Goal: Task Accomplishment & Management: Use online tool/utility

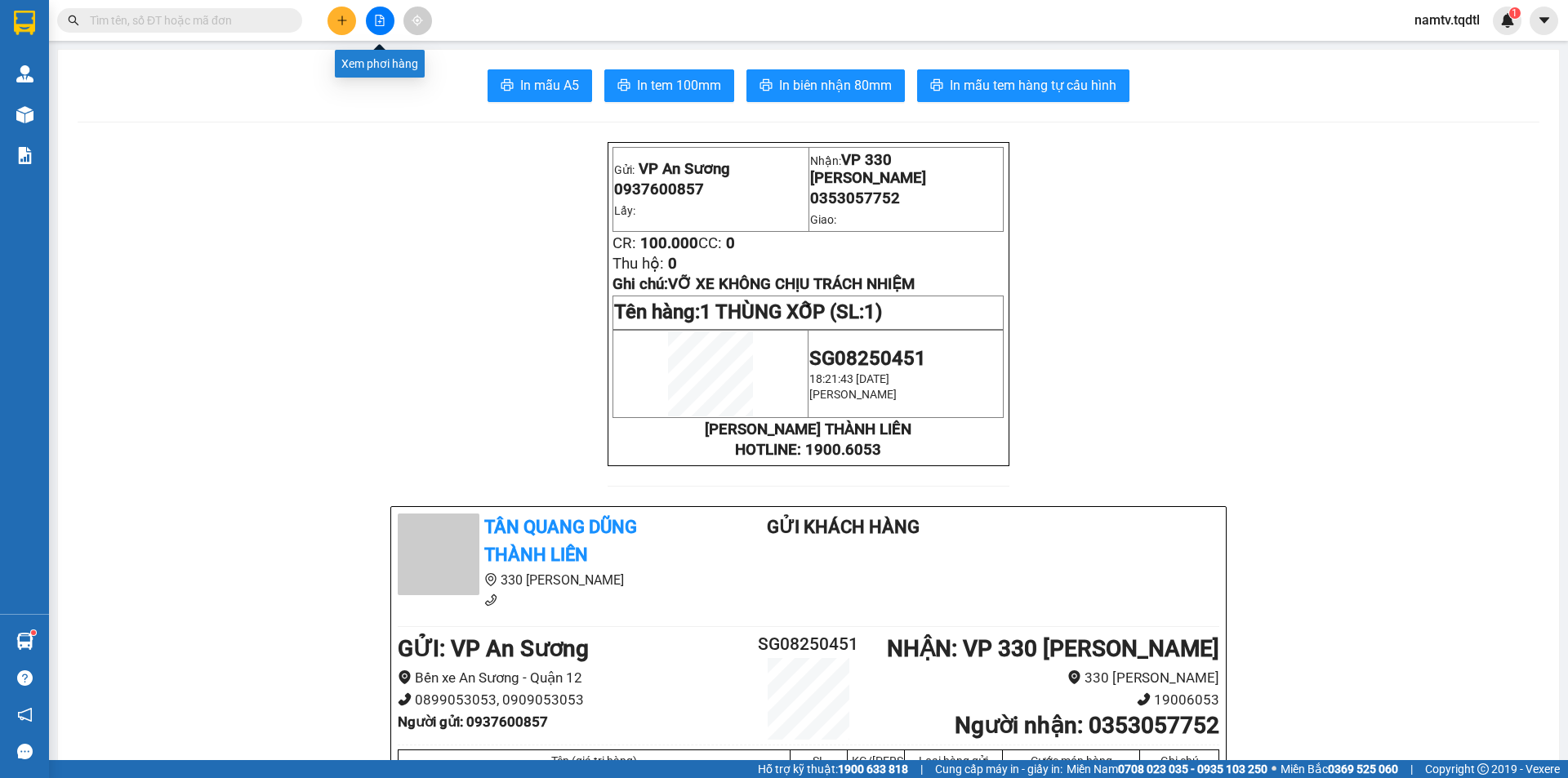
click at [377, 12] on button at bounding box center [380, 21] width 29 height 29
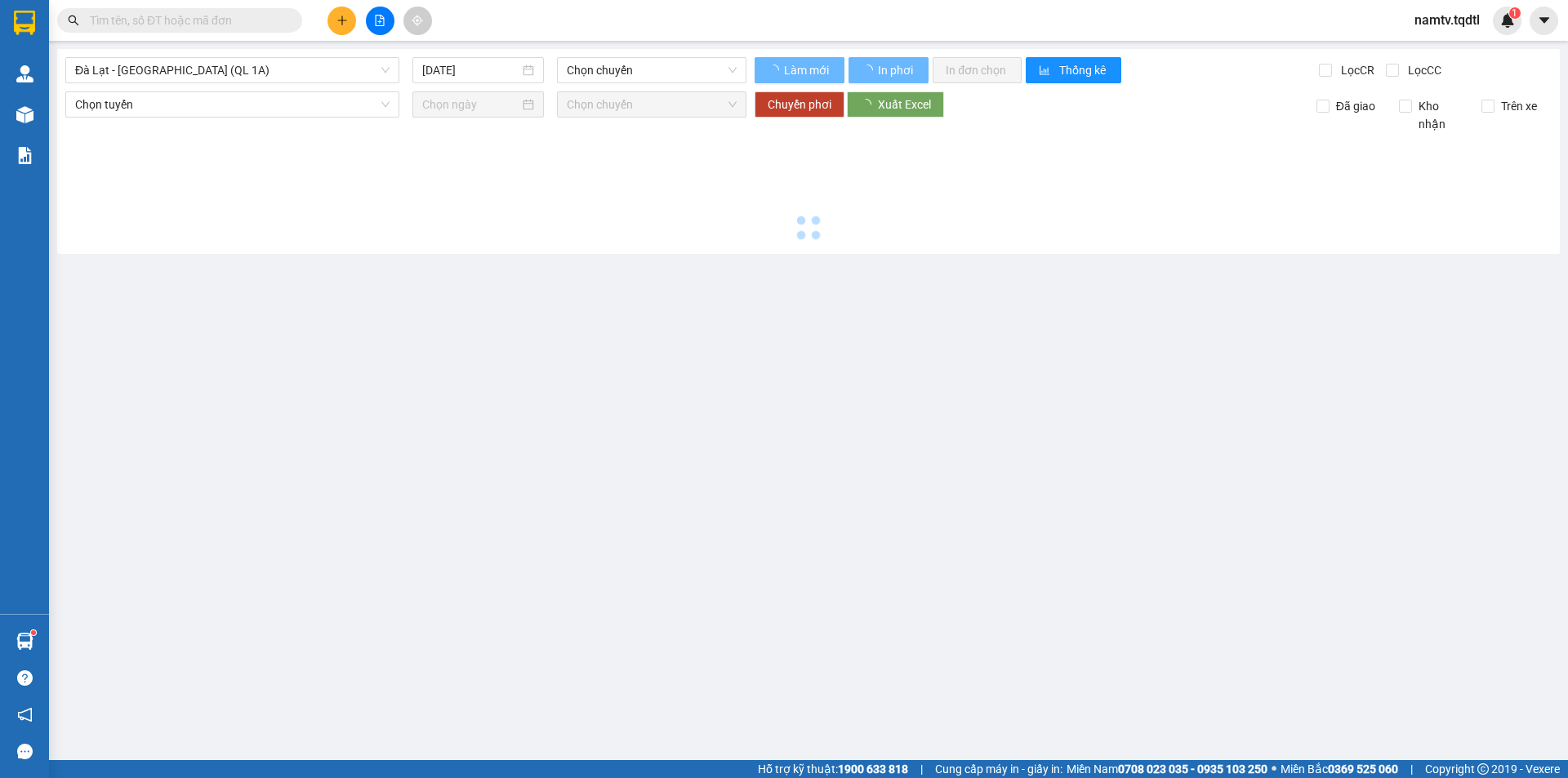
type input "[DATE]"
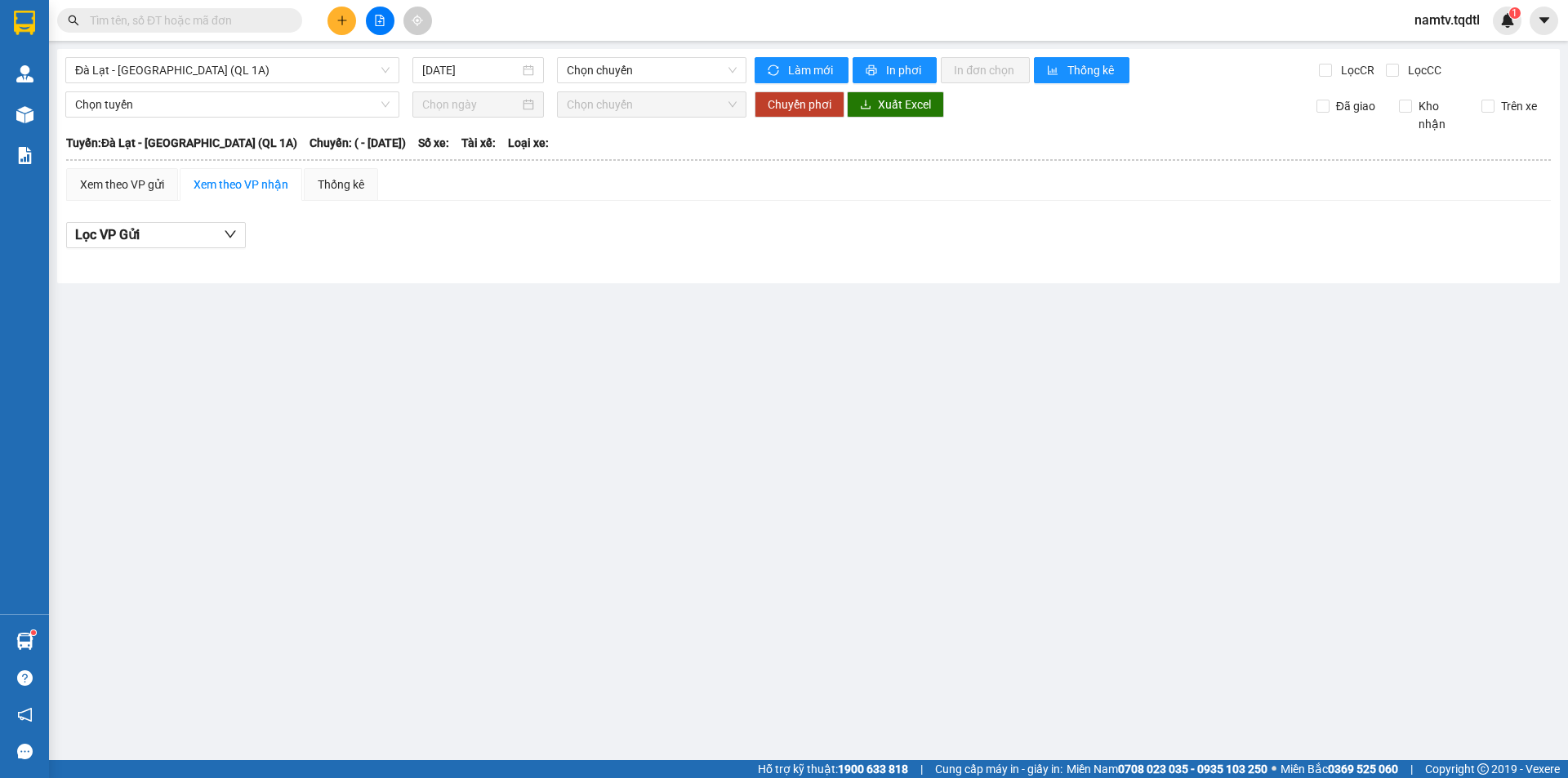
click at [279, 84] on div "[GEOGRAPHIC_DATA] - [GEOGRAPHIC_DATA] (QL 1A) [DATE] Chọn chuyến Làm mới In phơ…" at bounding box center [808, 166] width 1503 height 234
click at [277, 79] on span "Đà Lạt - [GEOGRAPHIC_DATA] (QL 1A)" at bounding box center [232, 70] width 315 height 24
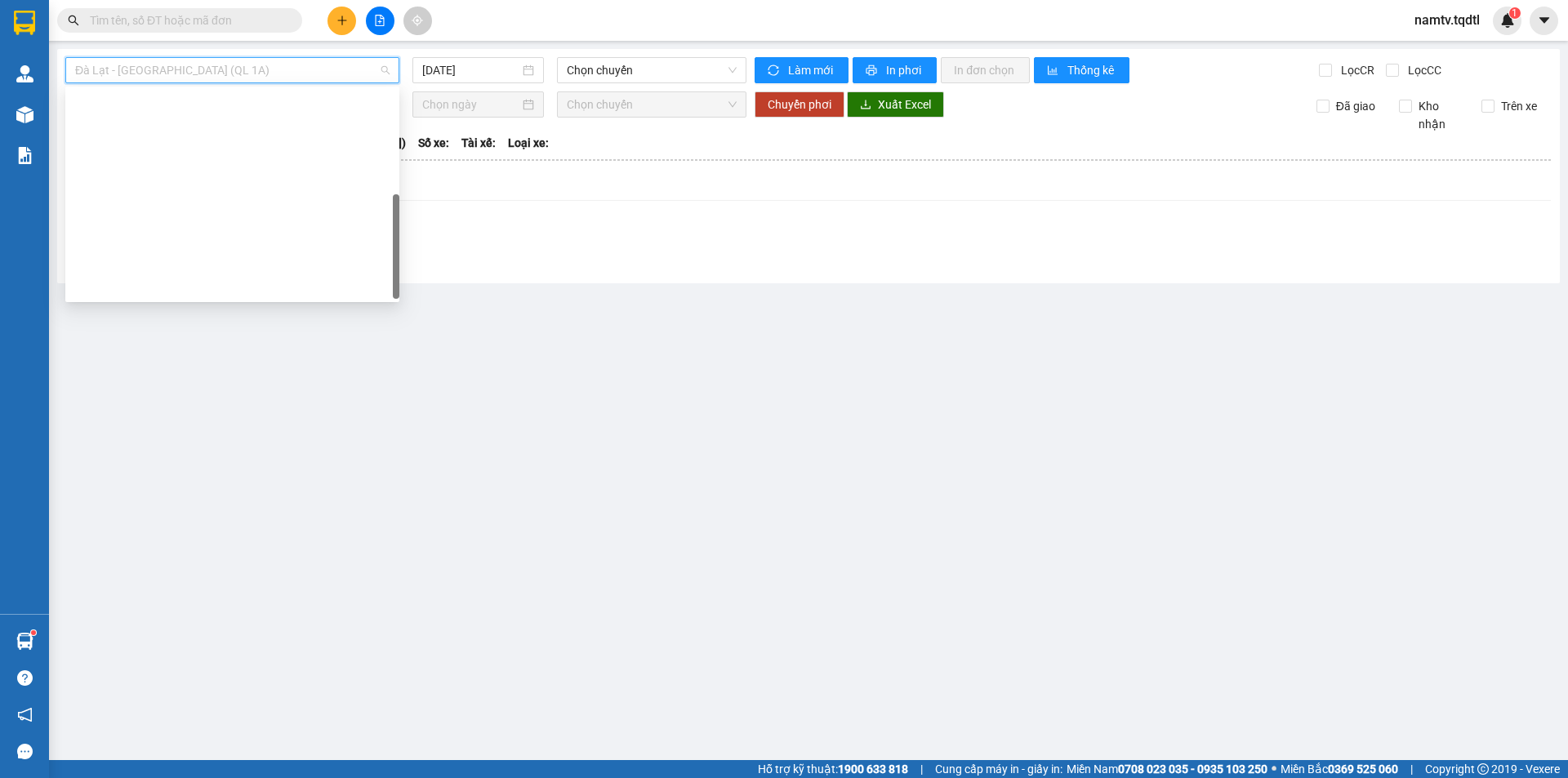
scroll to position [287, 0]
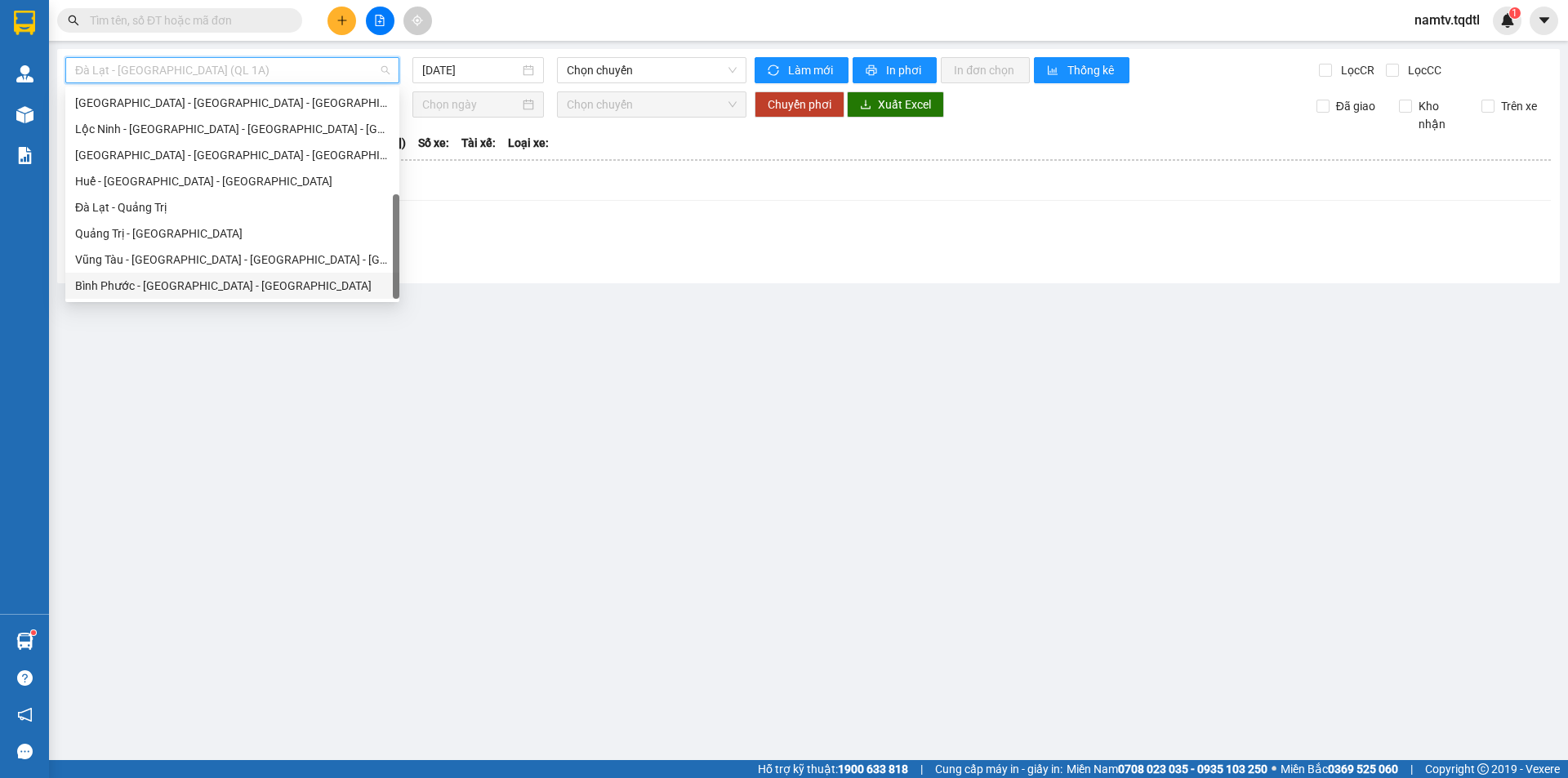
click at [223, 289] on div "Bình Phước - [GEOGRAPHIC_DATA] - [GEOGRAPHIC_DATA]" at bounding box center [232, 286] width 315 height 18
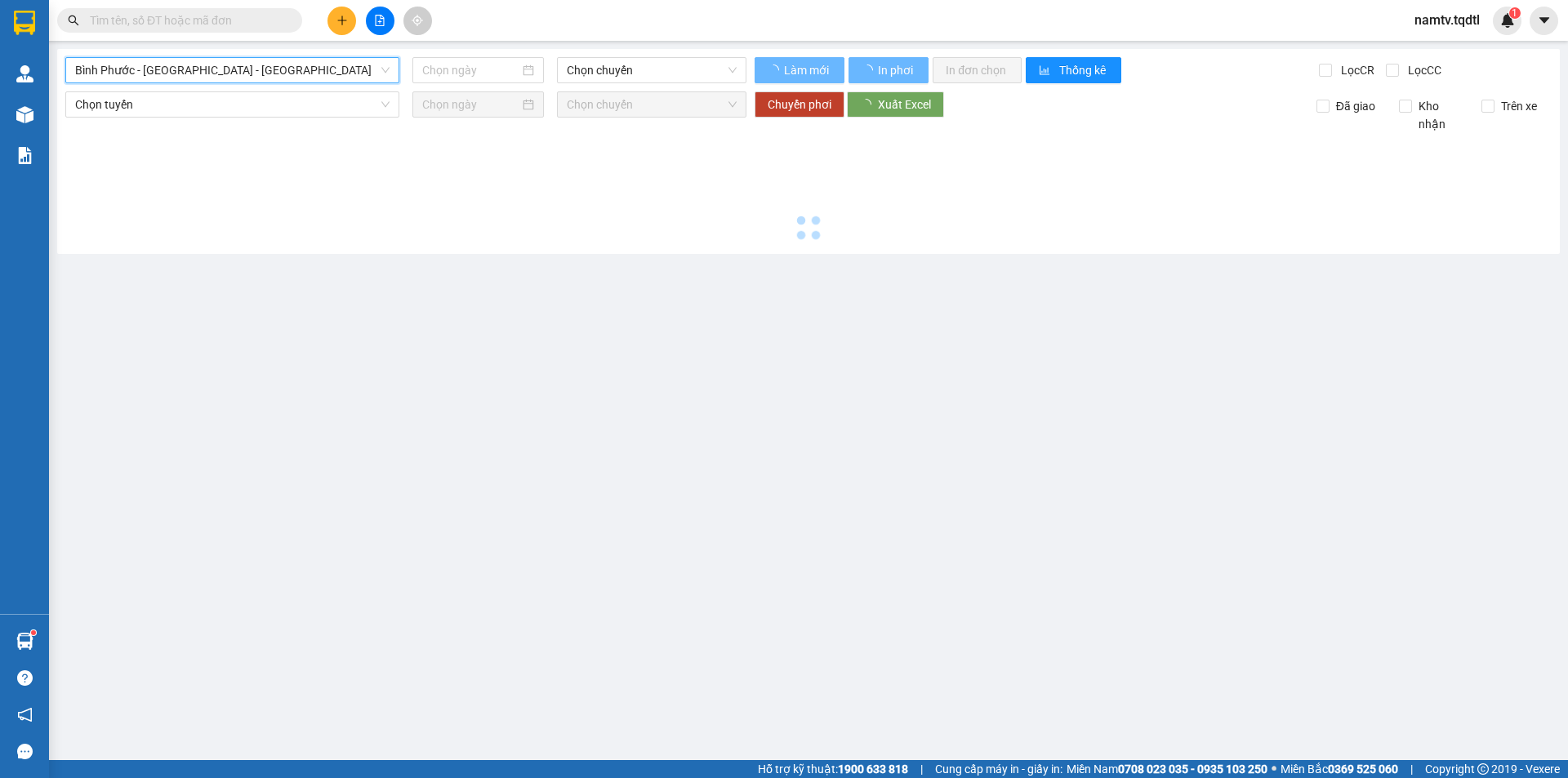
type input "[DATE]"
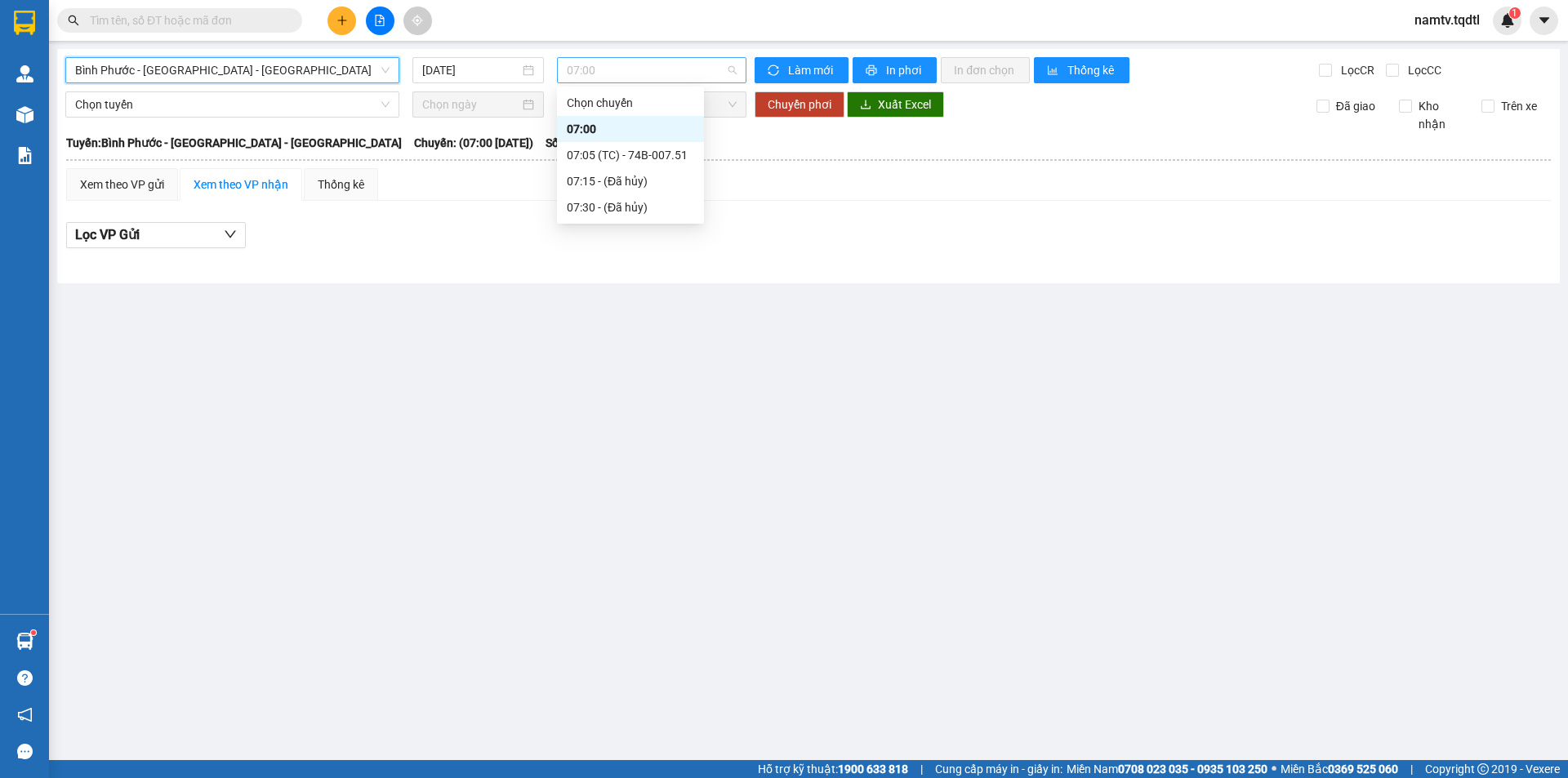
click at [666, 70] on span "07:00" at bounding box center [651, 70] width 170 height 24
click at [647, 152] on div "07:05 (TC) - 74B-007.51" at bounding box center [630, 154] width 127 height 18
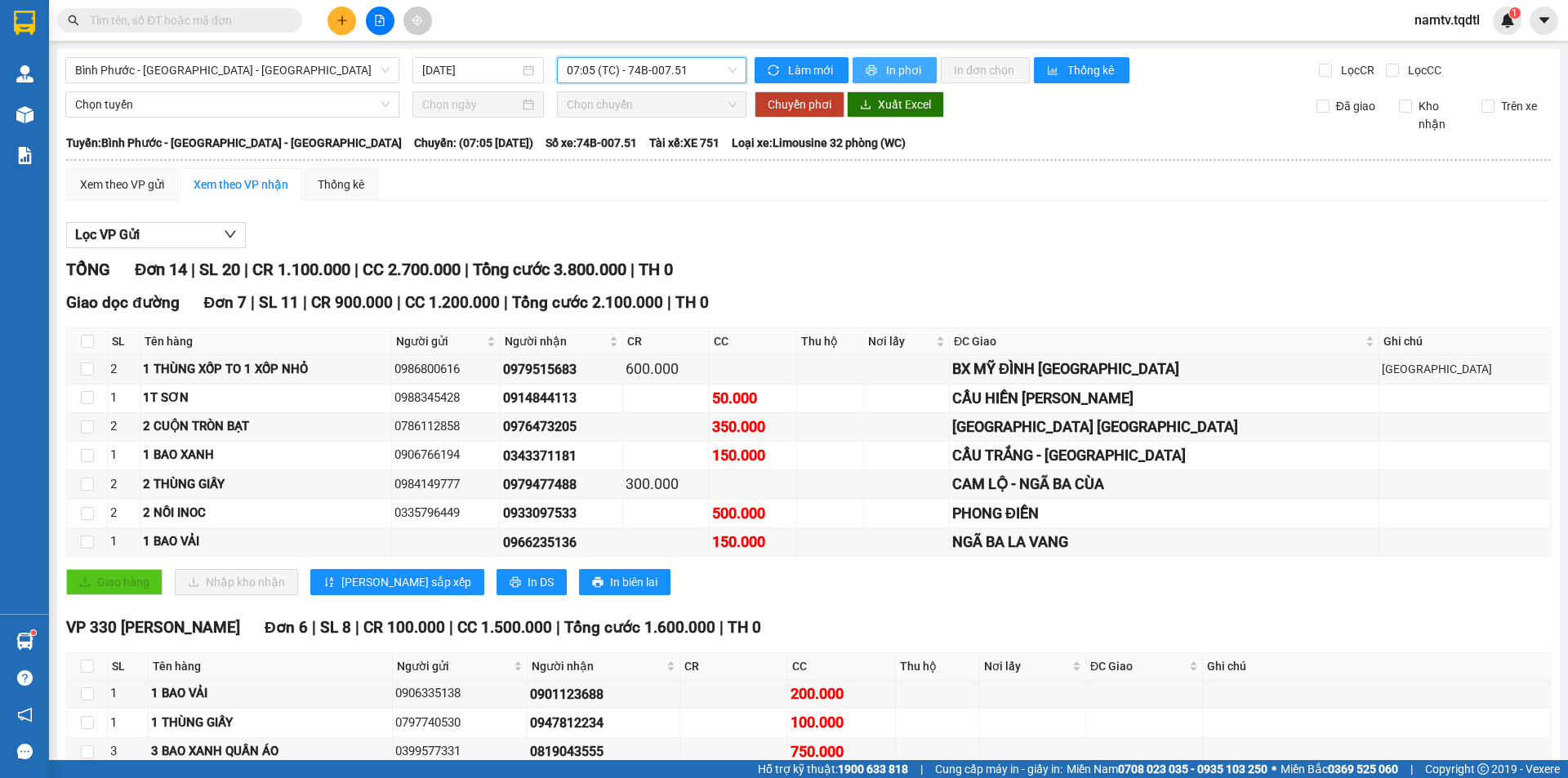
click at [899, 70] on span "In phơi" at bounding box center [905, 69] width 37 height 18
click at [348, 66] on span "Bình Phước - [GEOGRAPHIC_DATA] - [GEOGRAPHIC_DATA]" at bounding box center [232, 70] width 315 height 24
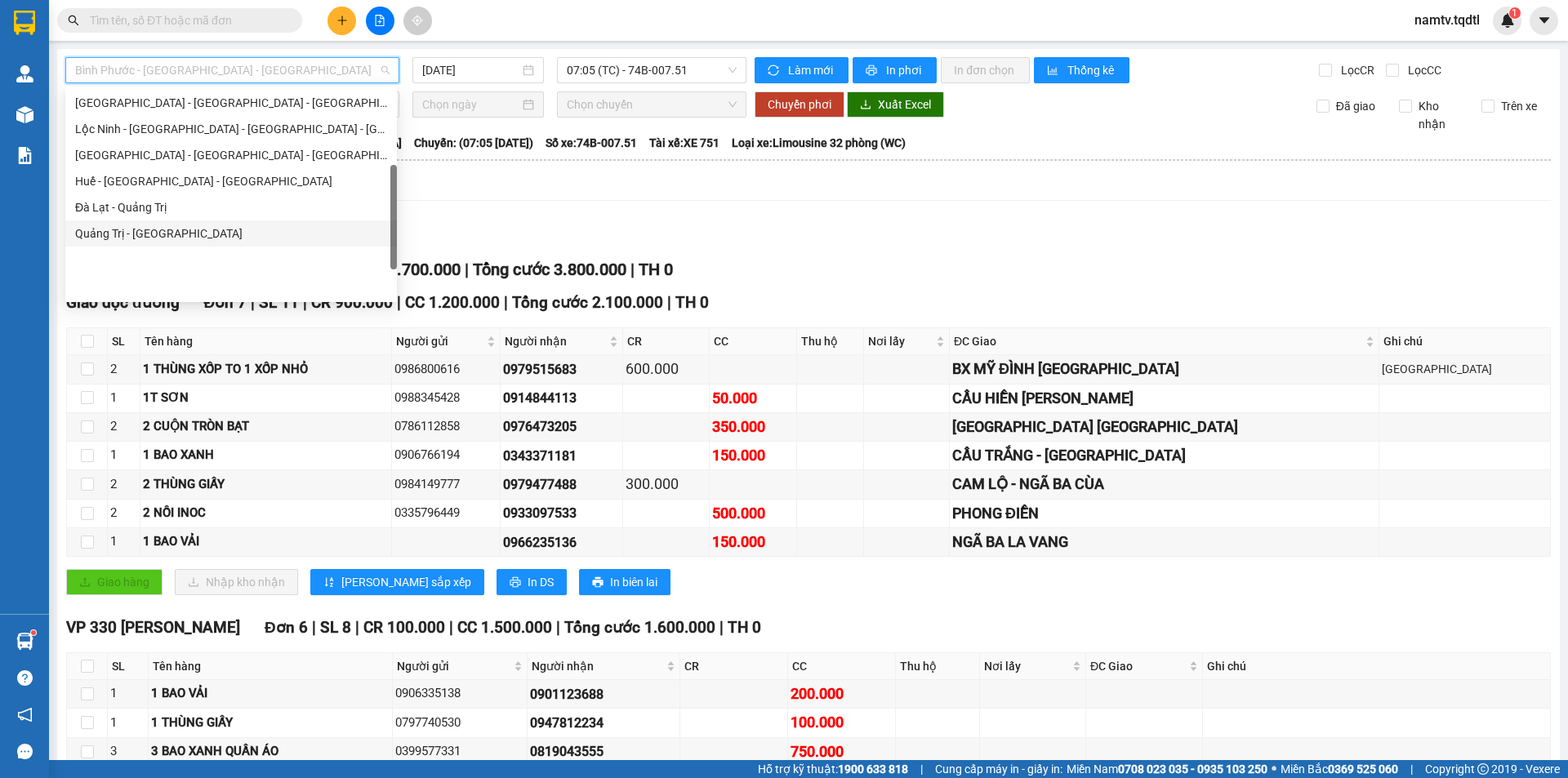
scroll to position [206, 0]
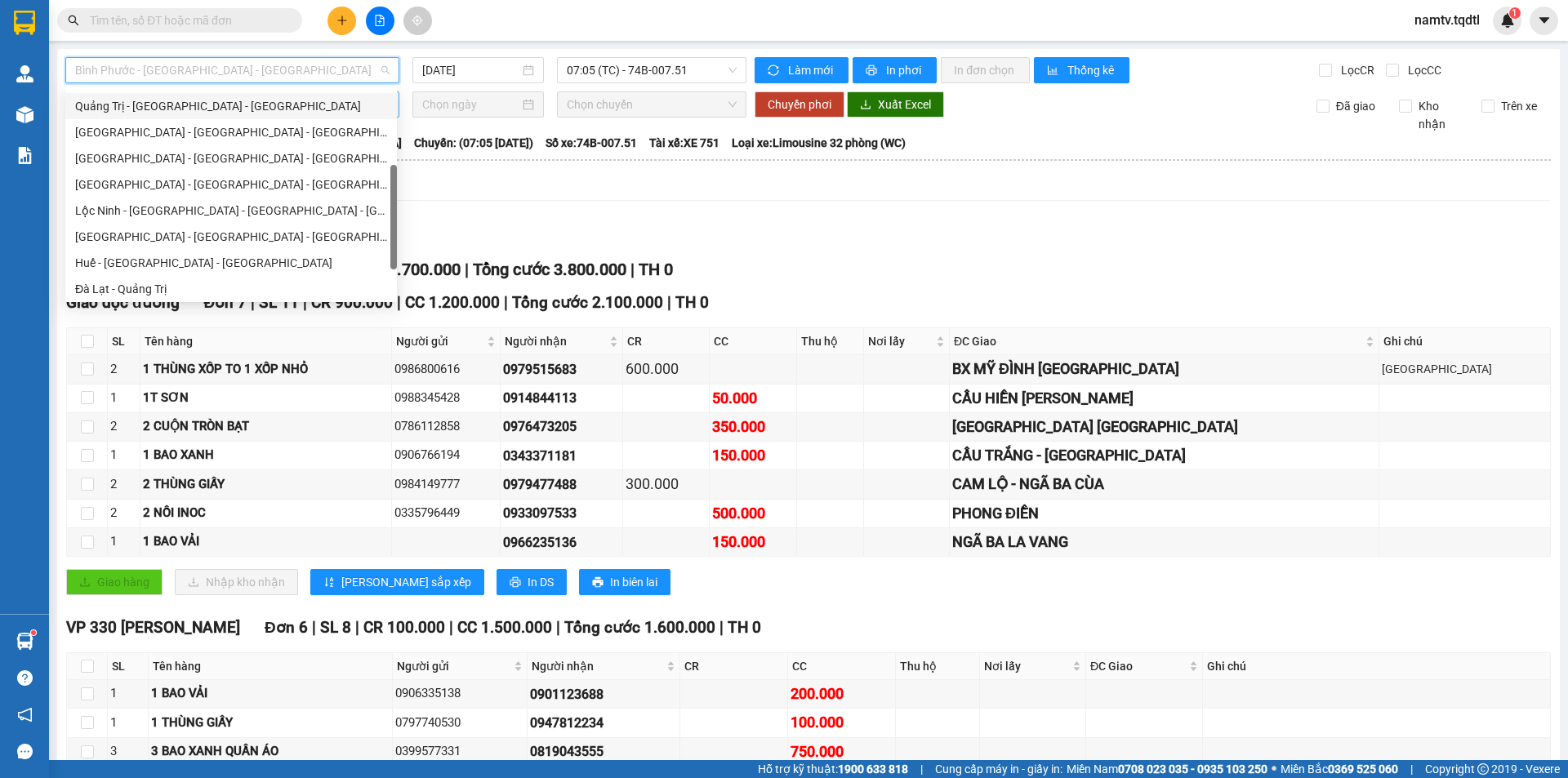
click at [159, 101] on div "Quảng Trị - [GEOGRAPHIC_DATA] - [GEOGRAPHIC_DATA]" at bounding box center [230, 106] width 312 height 18
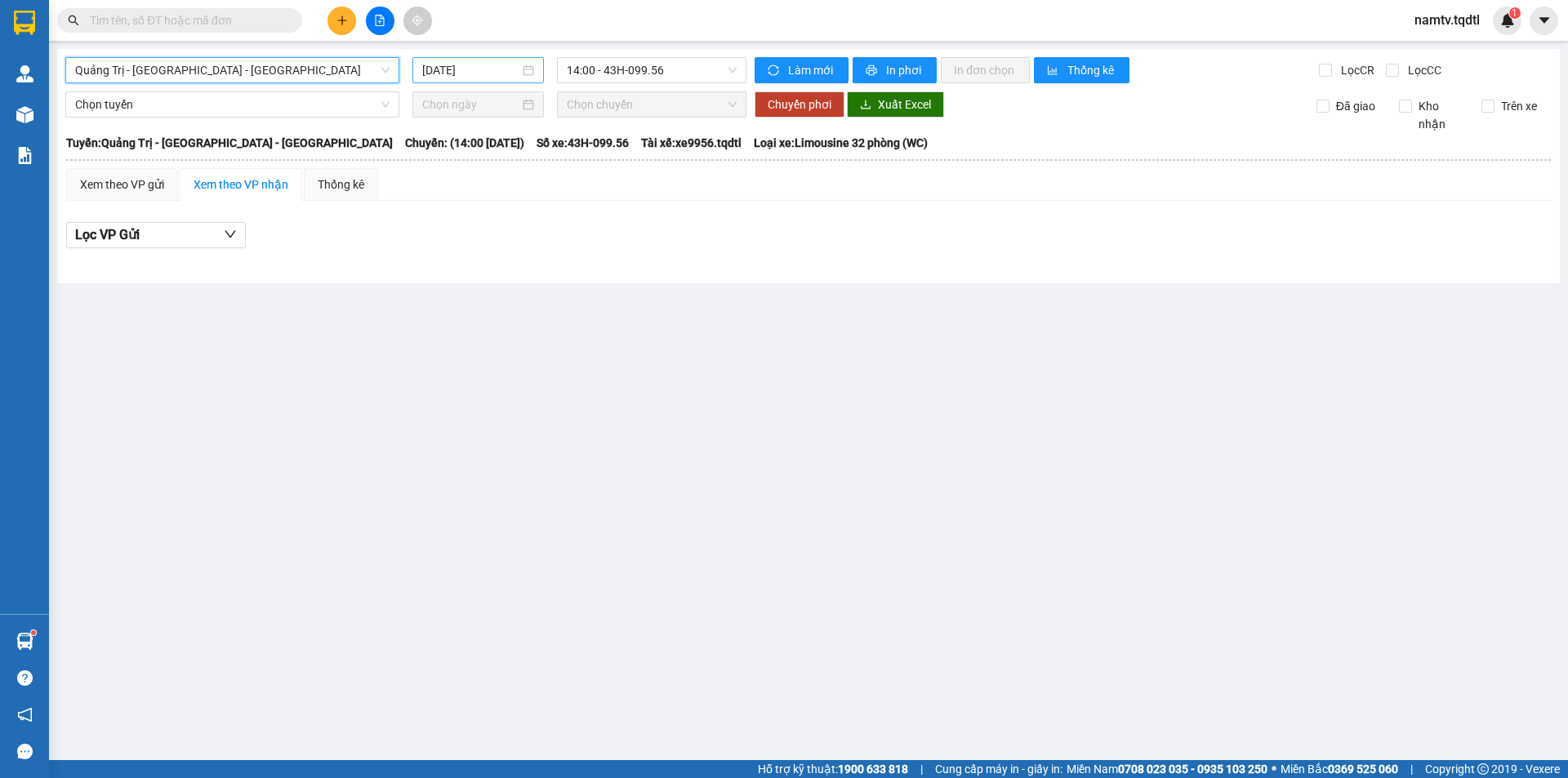
click at [509, 63] on input "[DATE]" at bounding box center [471, 69] width 97 height 18
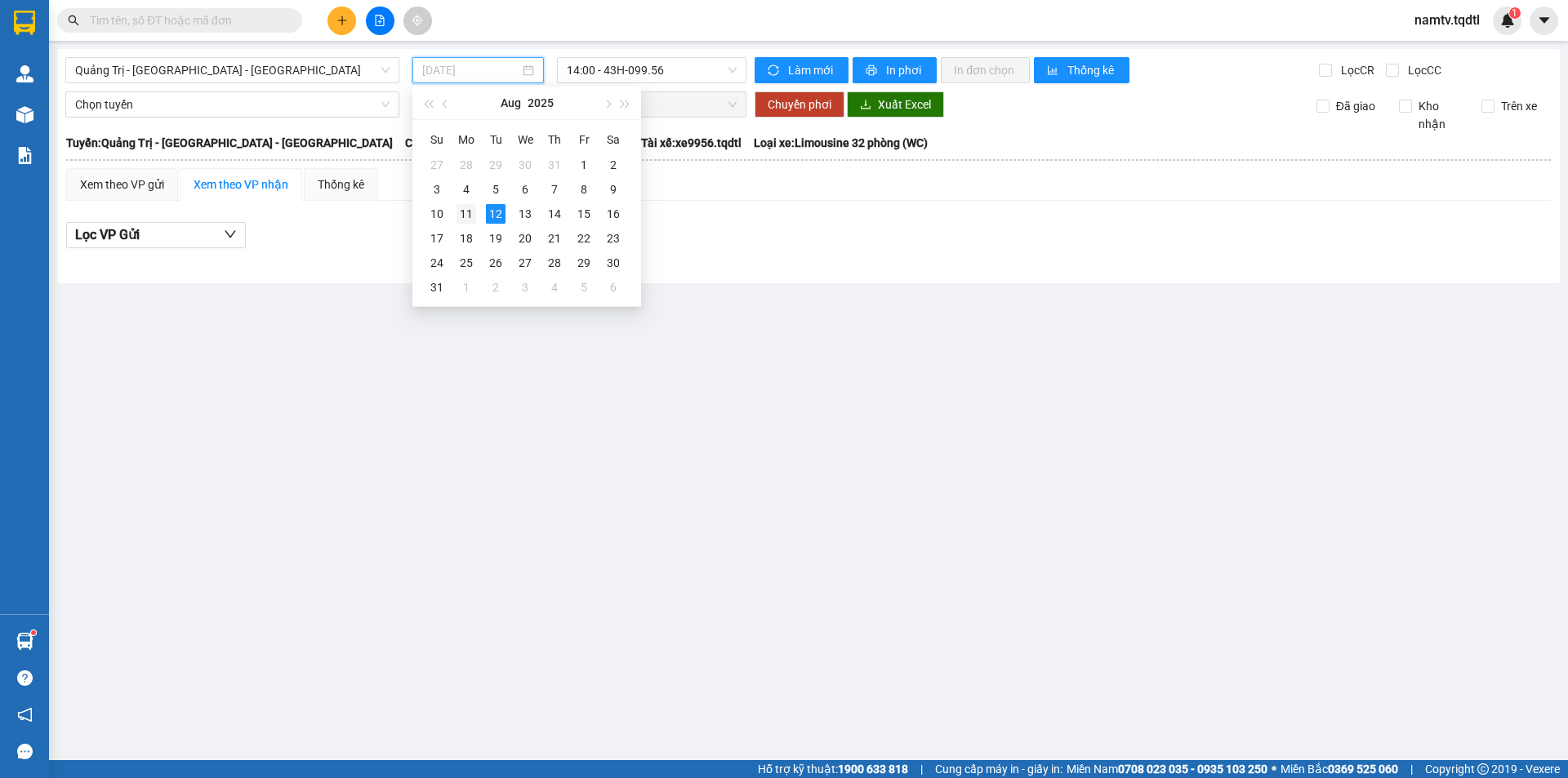
click at [467, 215] on div "11" at bounding box center [466, 213] width 20 height 20
type input "[DATE]"
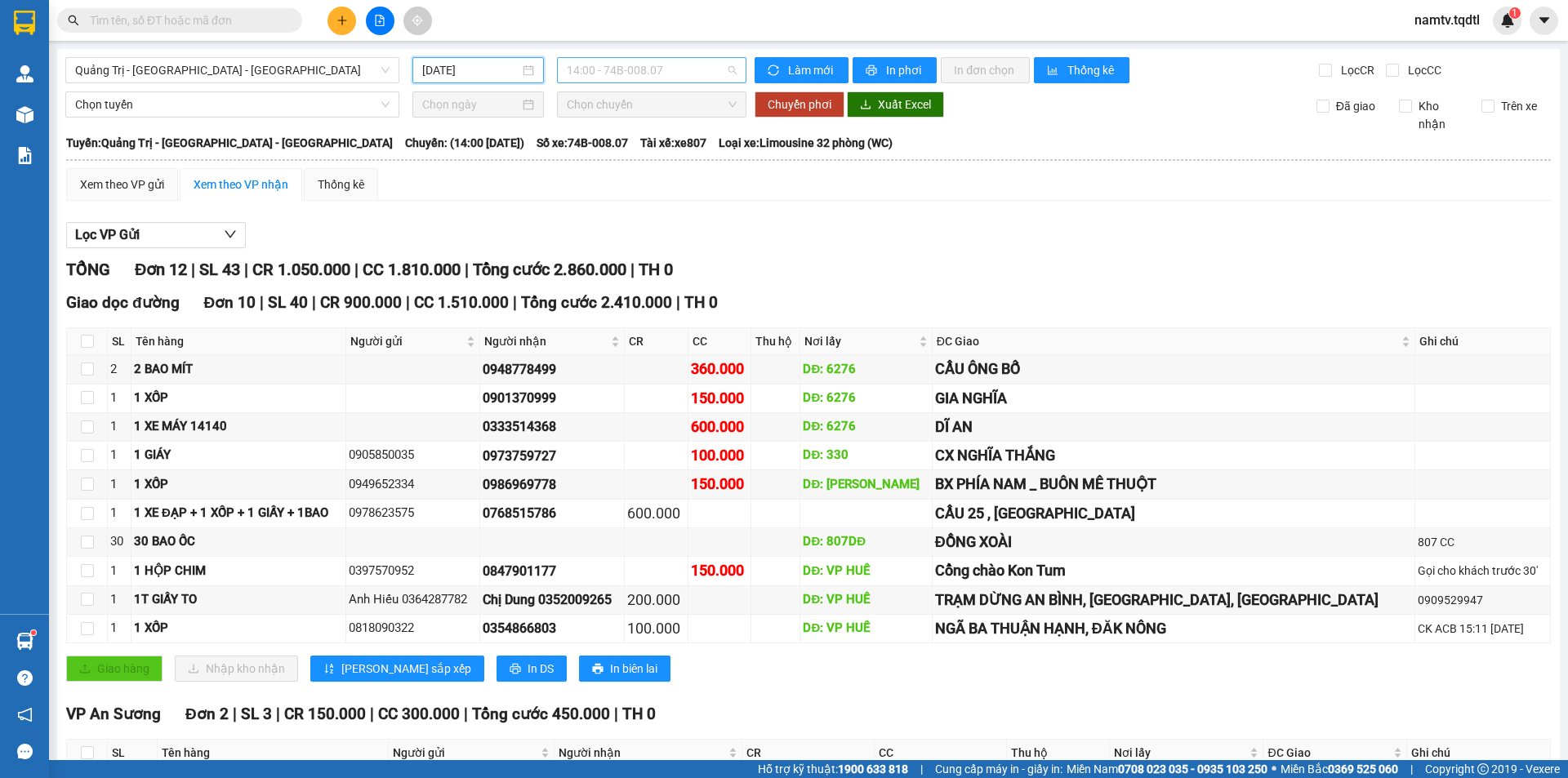
click at [634, 70] on span "14:00 - 74B-008.07" at bounding box center [651, 70] width 170 height 24
click at [637, 153] on div "14:02 (TC) - 74G-002.24" at bounding box center [627, 154] width 127 height 18
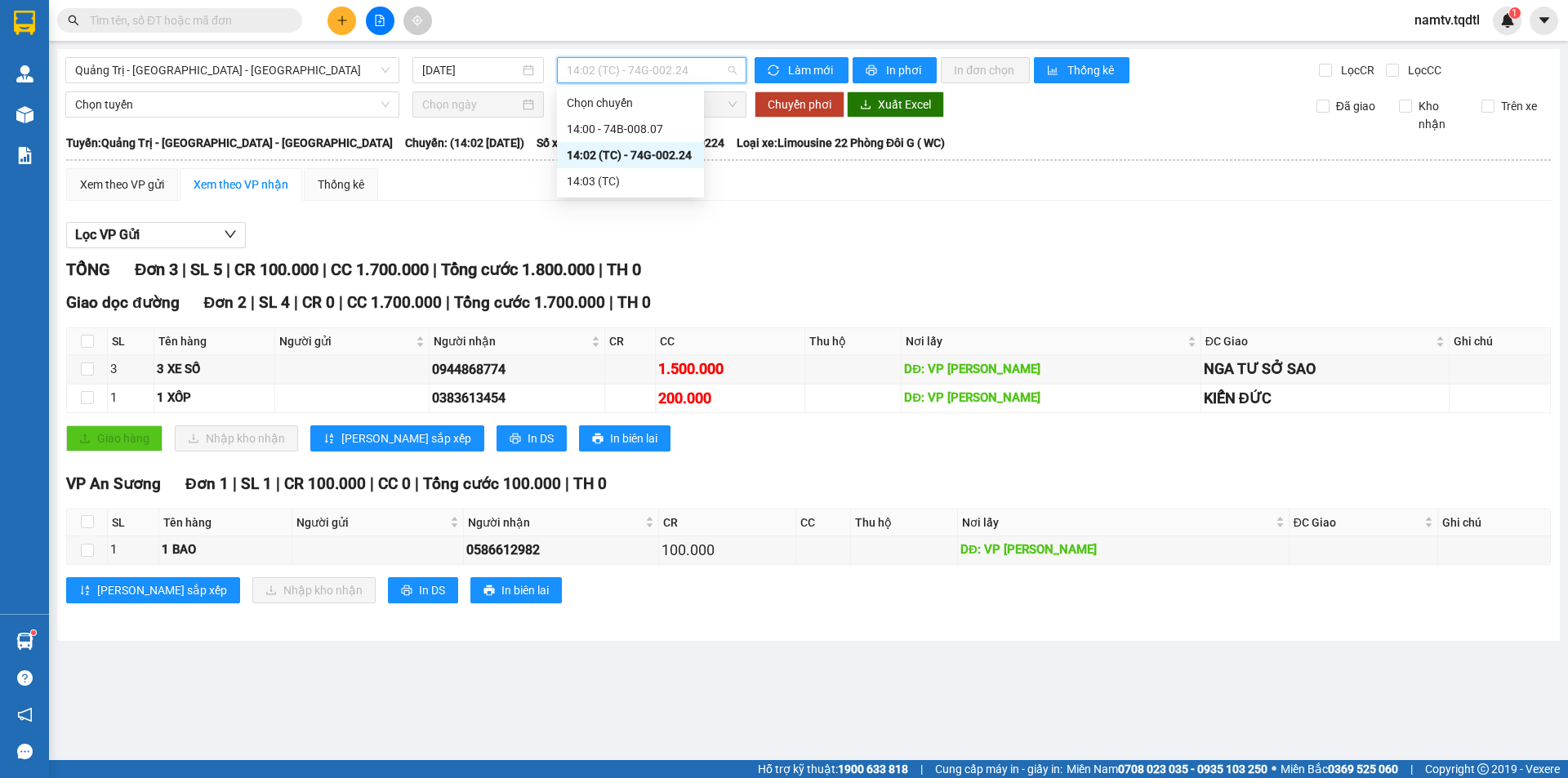
click at [673, 68] on span "14:02 (TC) - 74G-002.24" at bounding box center [651, 70] width 170 height 24
click at [661, 125] on div "14:00 - 74B-008.07" at bounding box center [630, 128] width 127 height 18
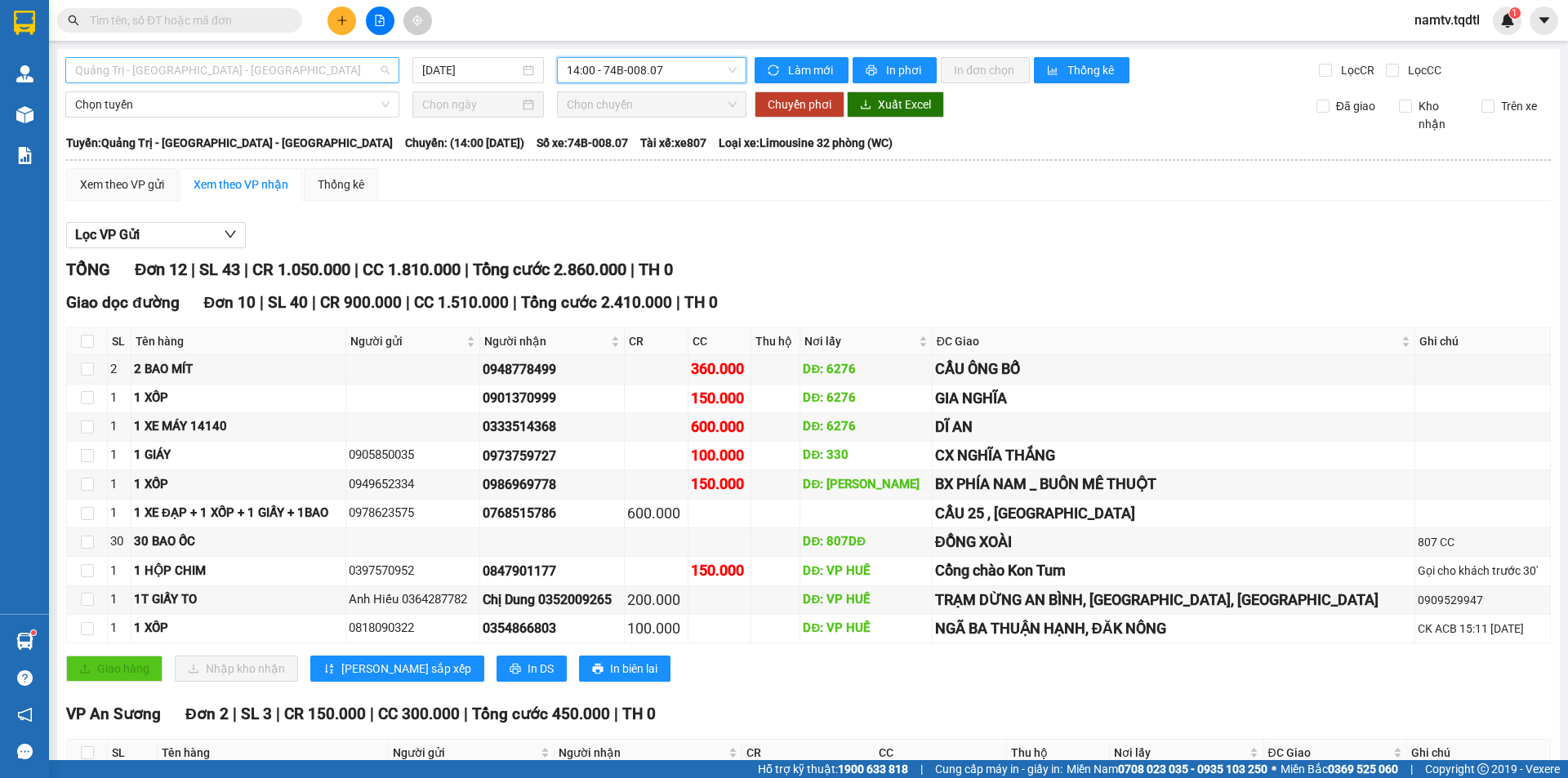
click at [252, 74] on span "Quảng Trị - [GEOGRAPHIC_DATA] - [GEOGRAPHIC_DATA]" at bounding box center [232, 70] width 315 height 24
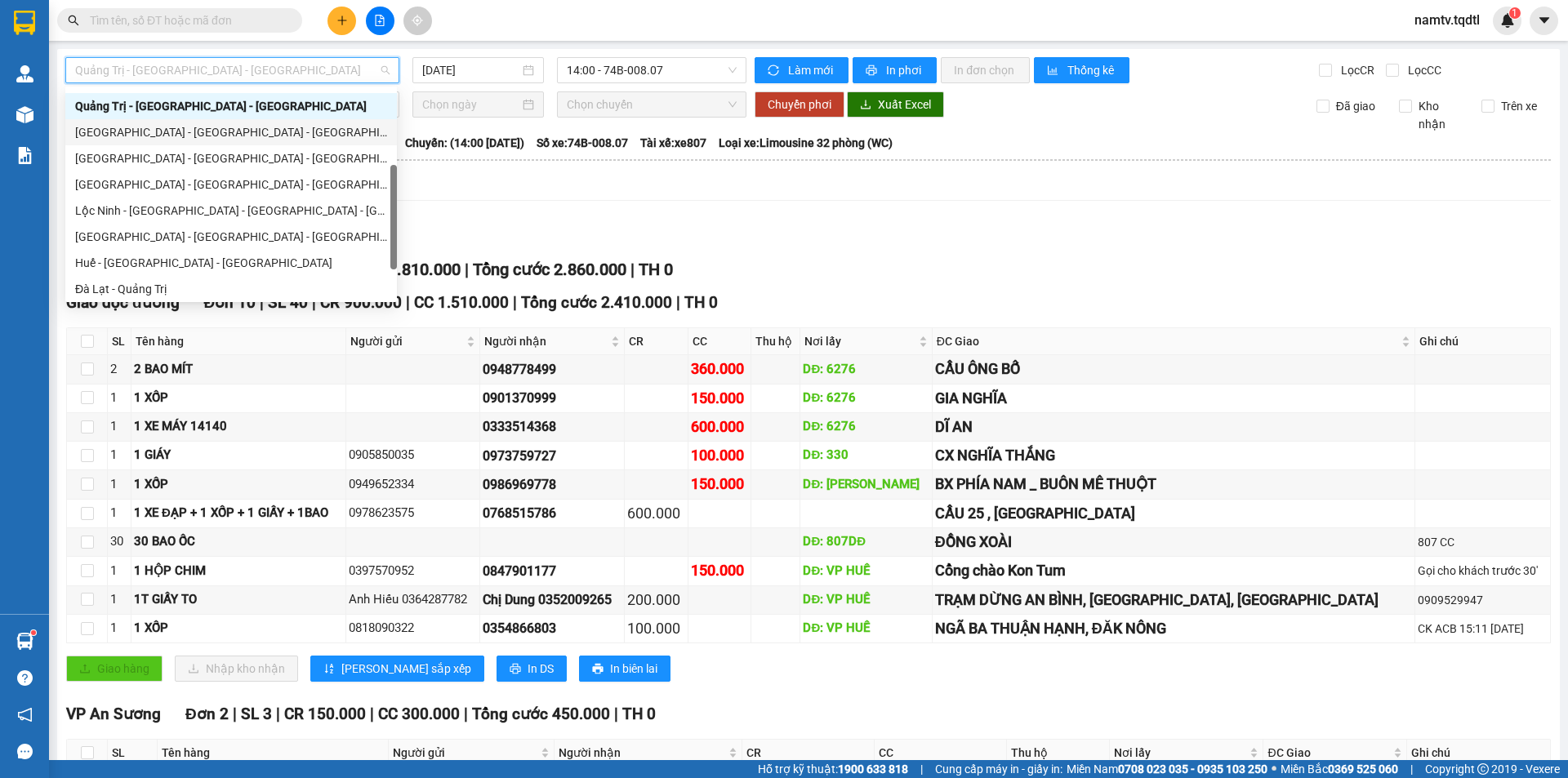
scroll to position [42, 0]
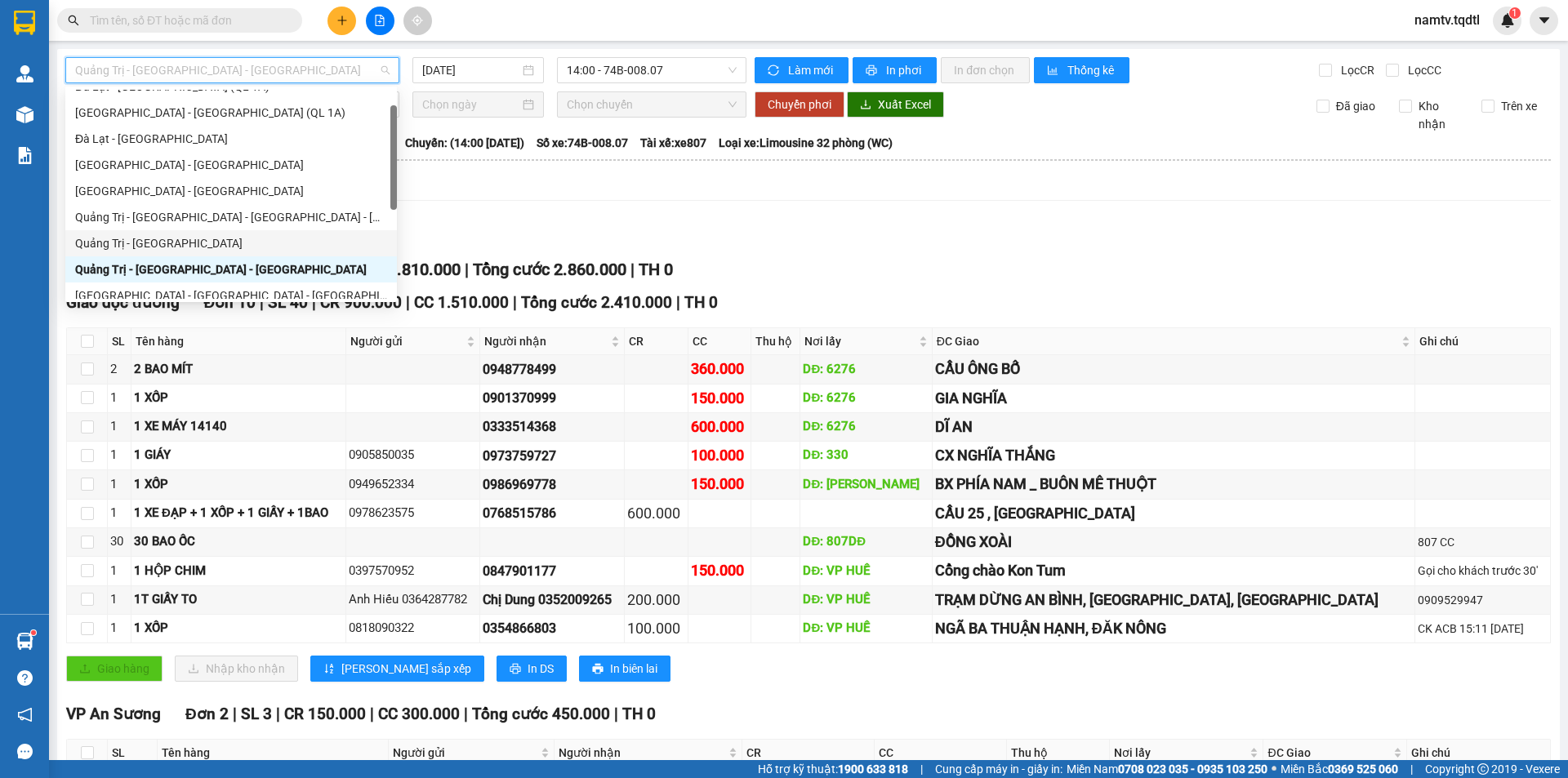
click at [196, 241] on div "Quảng Trị - [GEOGRAPHIC_DATA]" at bounding box center [230, 242] width 312 height 18
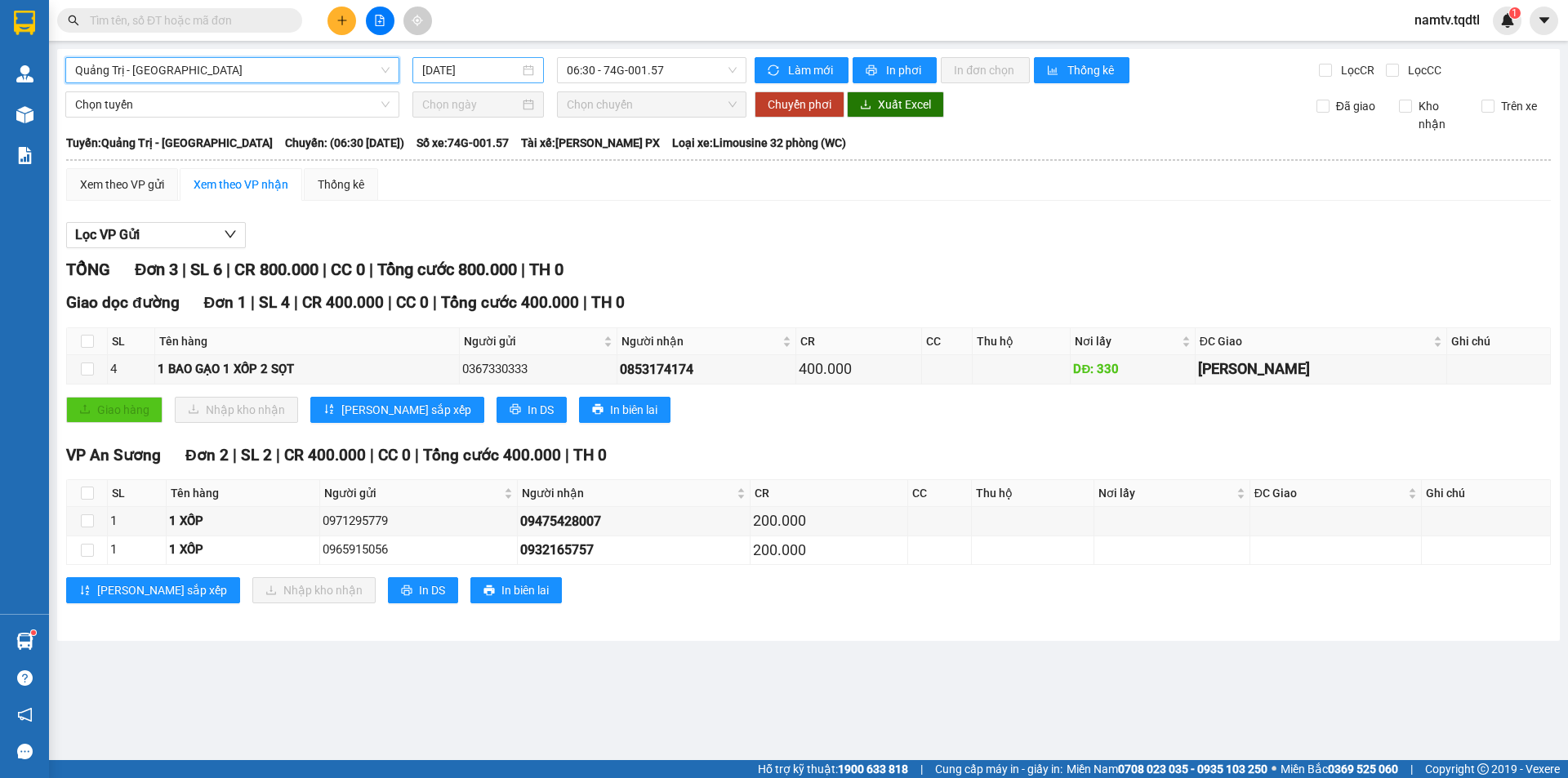
click at [506, 73] on input "[DATE]" at bounding box center [471, 69] width 97 height 18
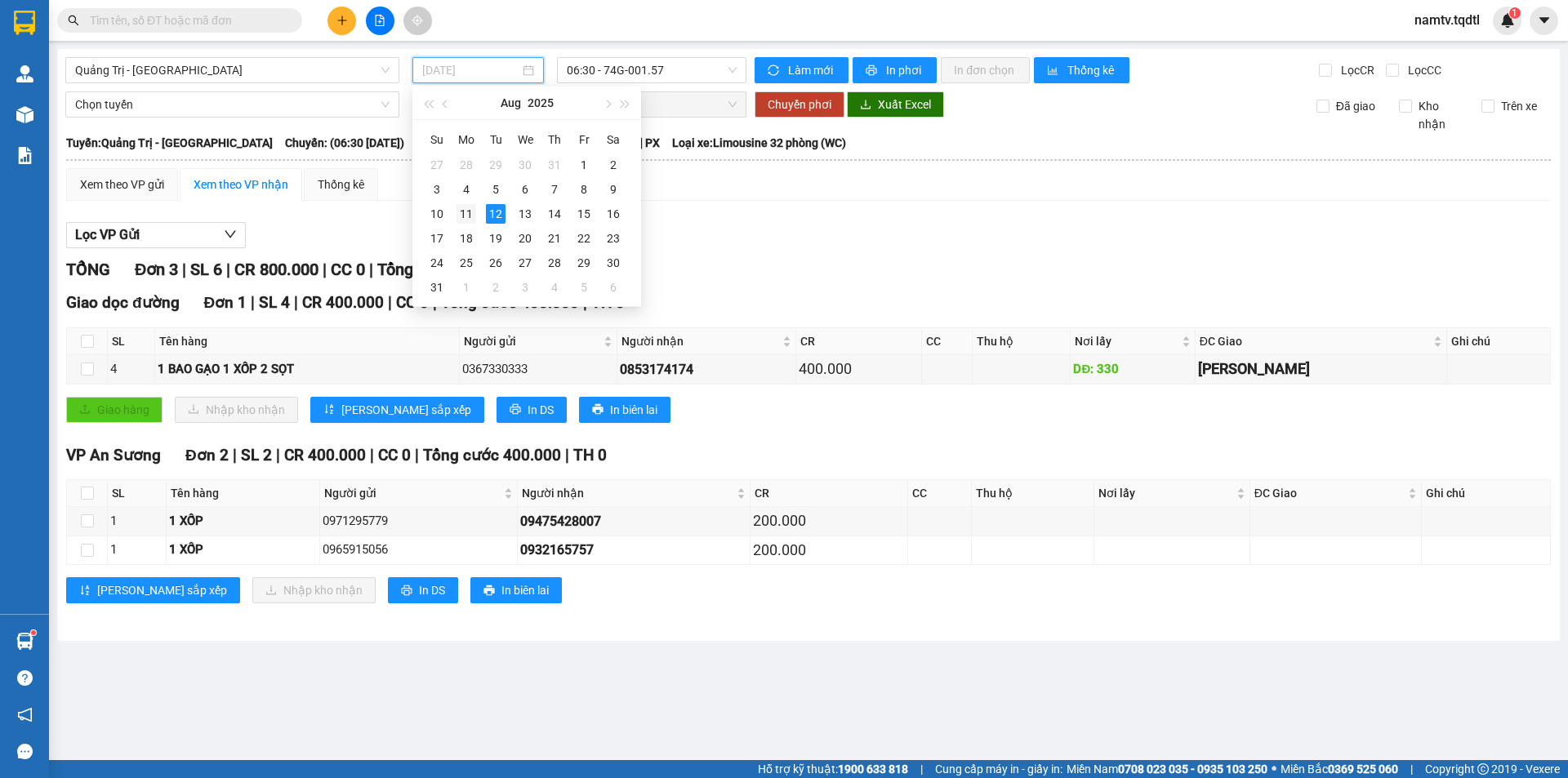
click at [460, 215] on div "11" at bounding box center [466, 213] width 20 height 20
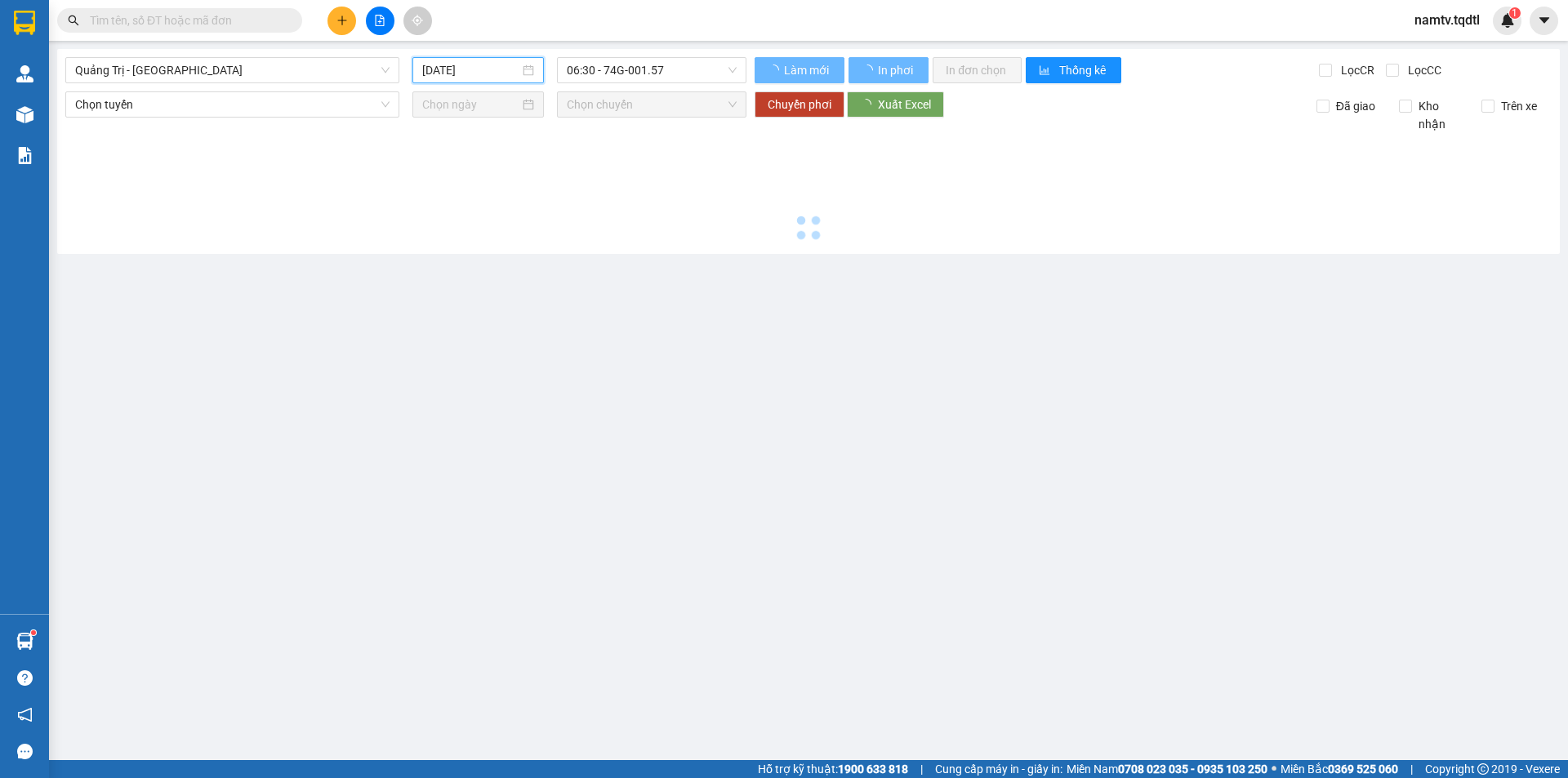
type input "[DATE]"
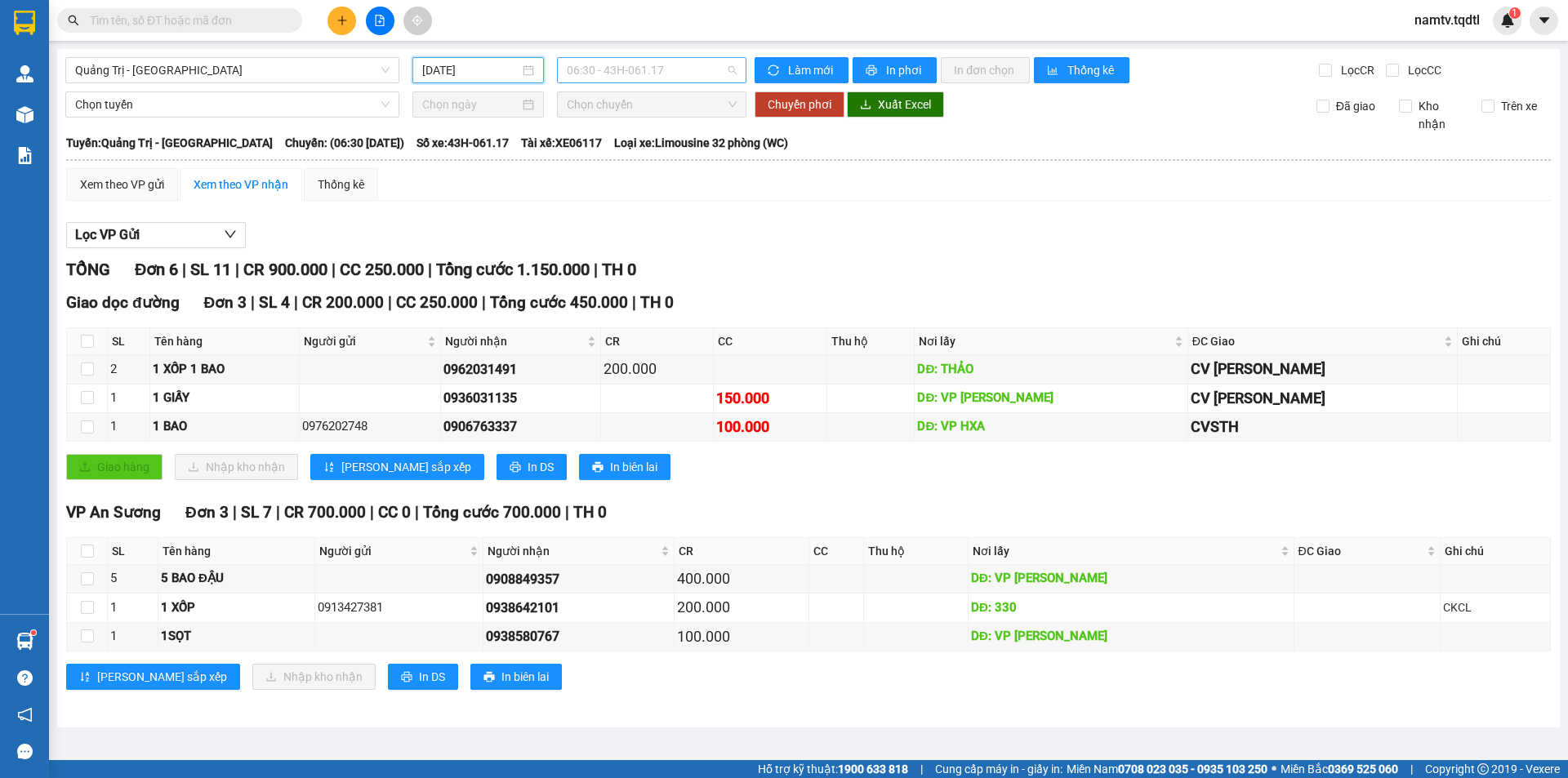
click at [649, 60] on span "06:30 - 43H-061.17" at bounding box center [651, 70] width 170 height 24
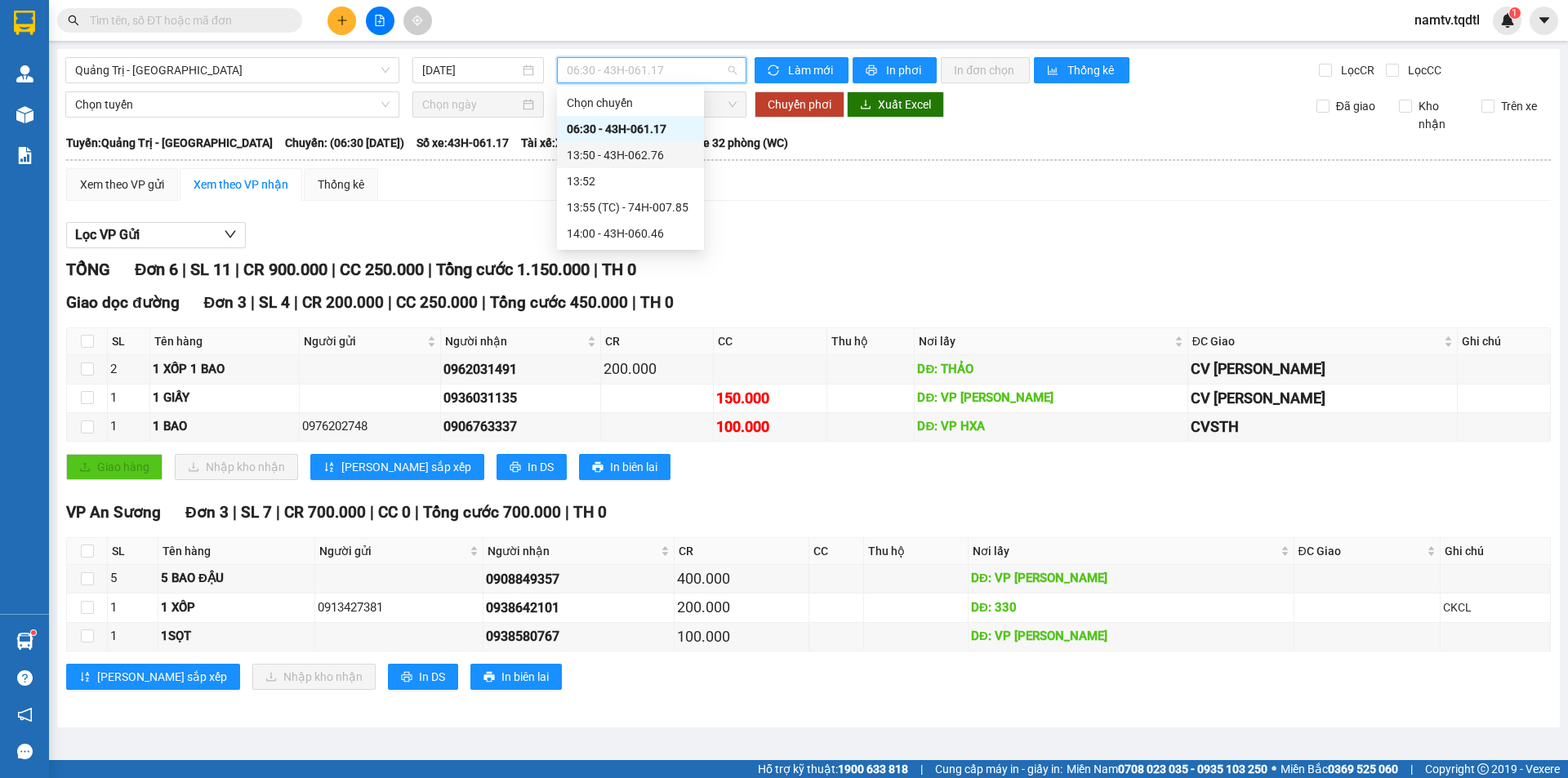
click at [635, 152] on div "13:50 - 43H-062.76" at bounding box center [630, 154] width 127 height 18
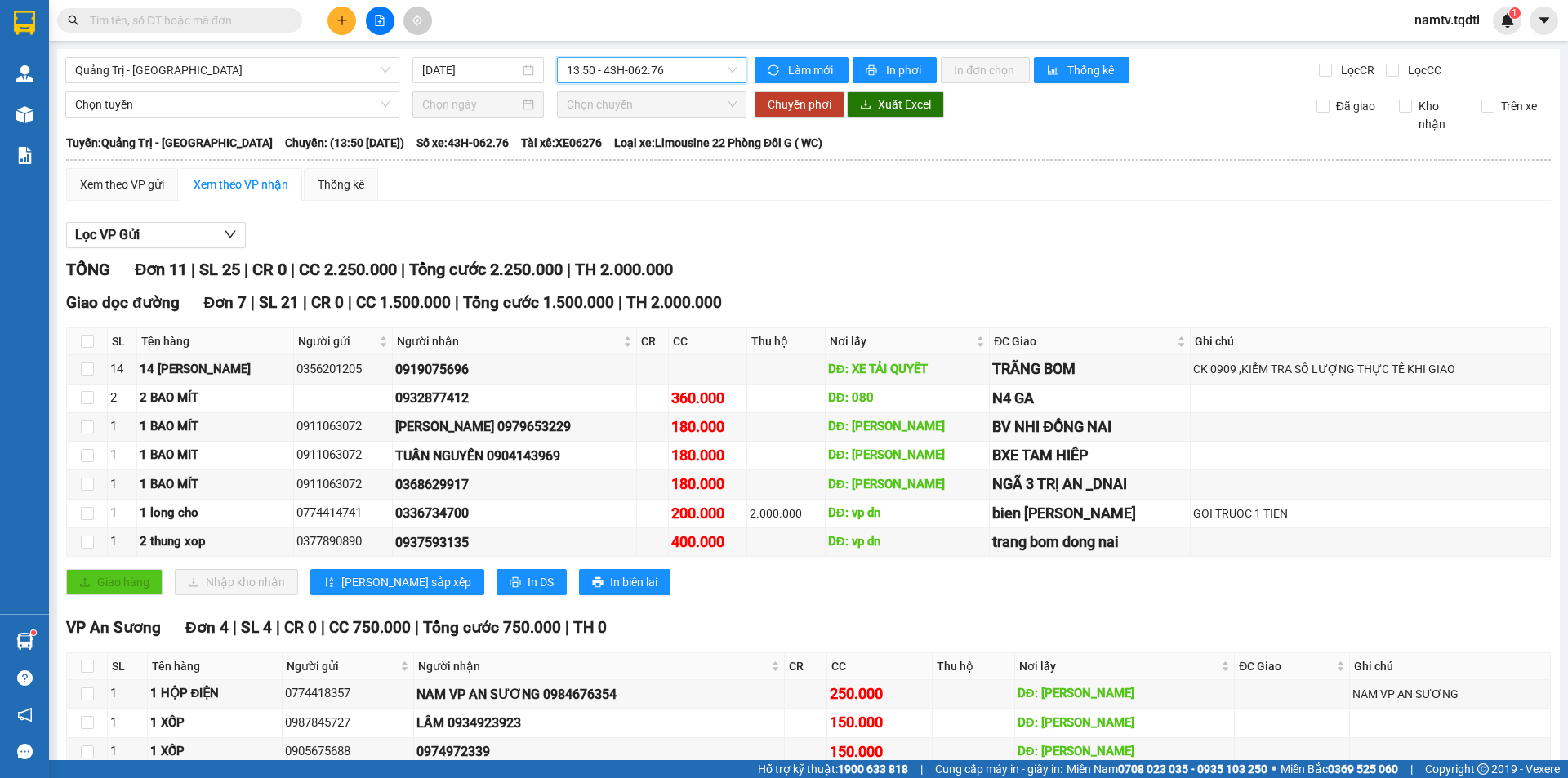
drag, startPoint x: 712, startPoint y: 69, endPoint x: 712, endPoint y: 104, distance: 35.0
click at [712, 71] on span "13:50 - 43H-062.76" at bounding box center [651, 70] width 170 height 24
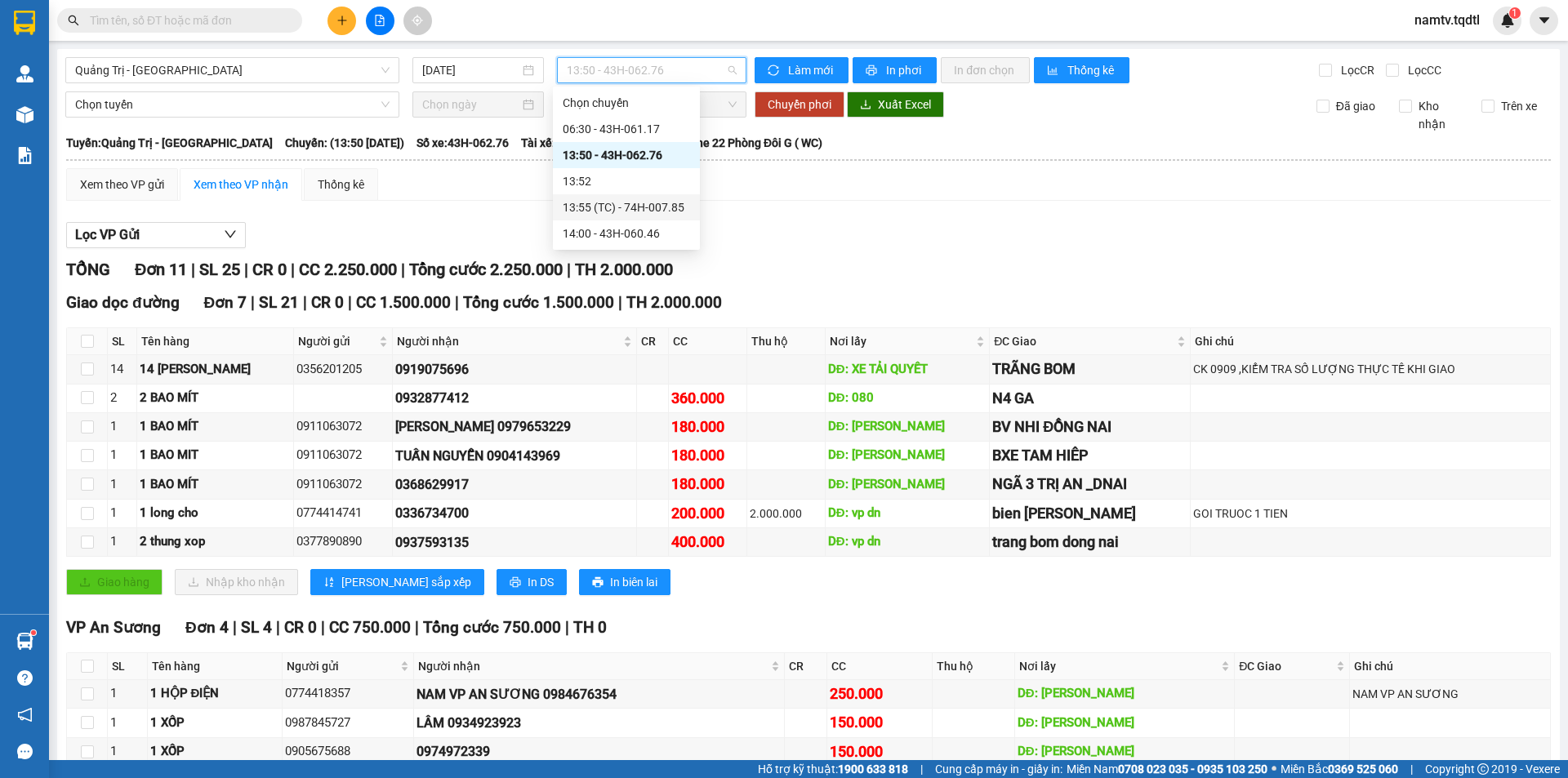
click at [642, 205] on div "13:55 (TC) - 74H-007.85" at bounding box center [627, 207] width 127 height 18
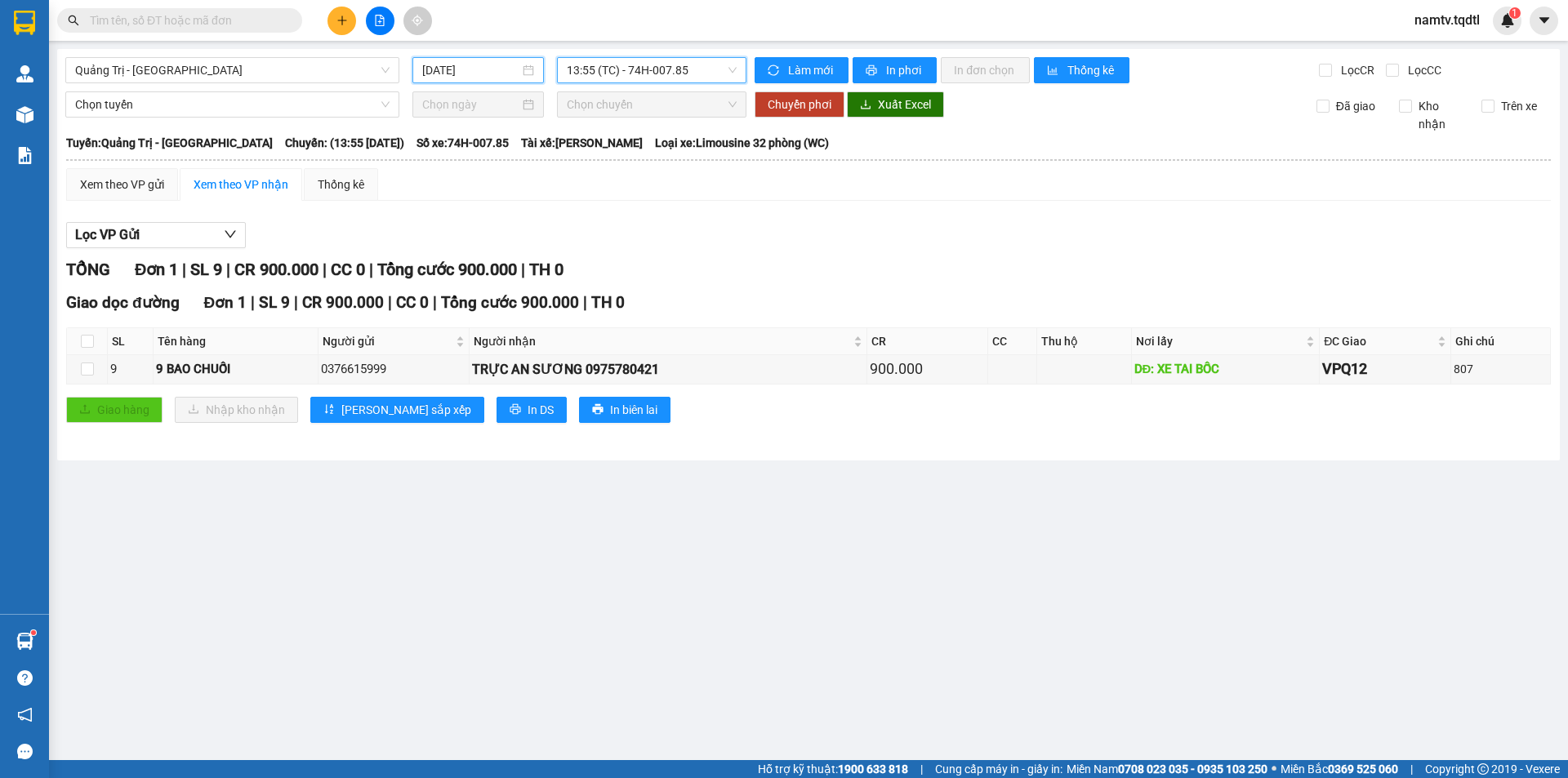
click at [471, 62] on input "[DATE]" at bounding box center [471, 69] width 97 height 18
click at [607, 67] on span "13:55 (TC) - 74H-007.85" at bounding box center [651, 70] width 170 height 24
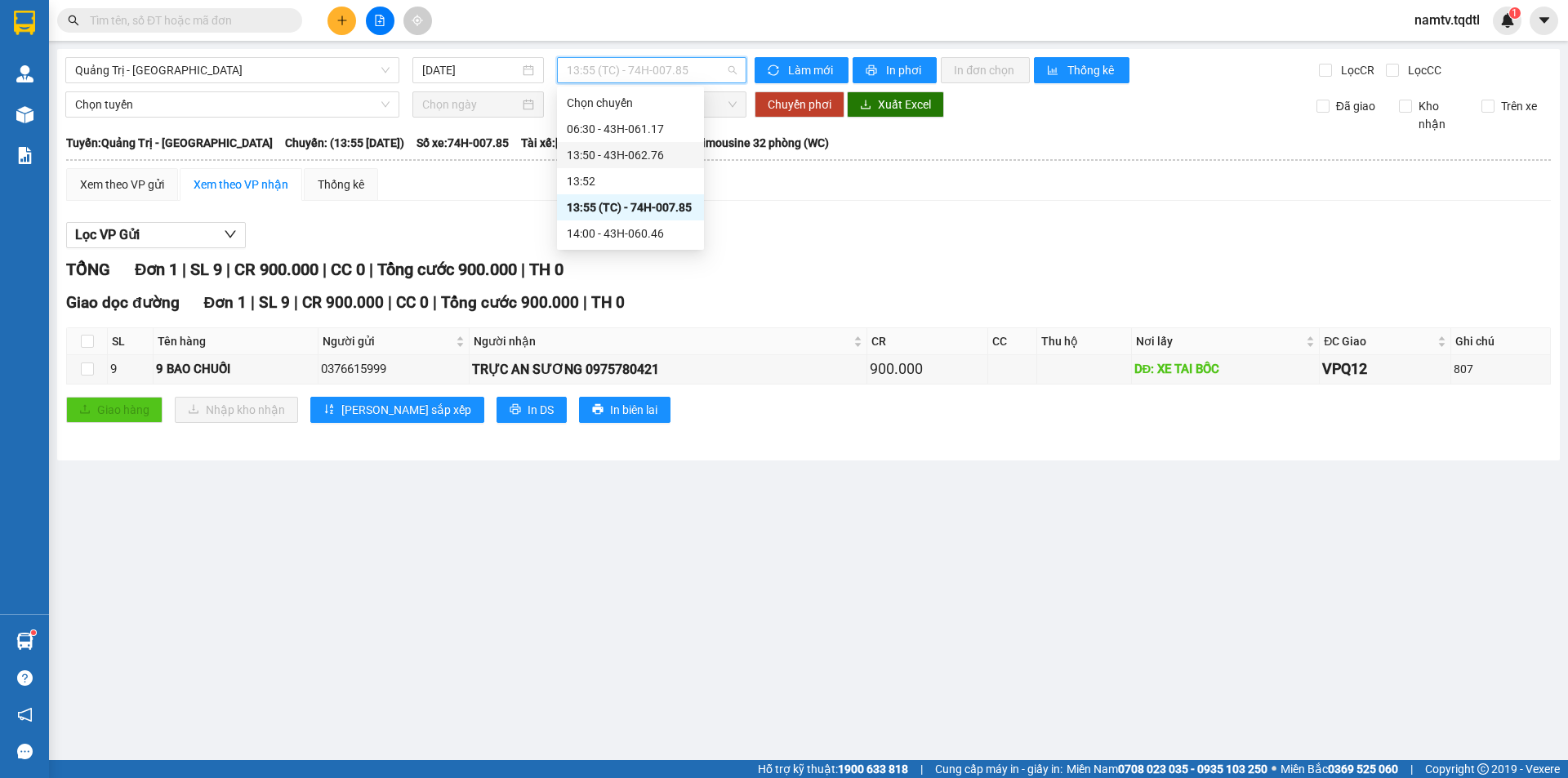
click at [667, 154] on div "13:50 - 43H-062.76" at bounding box center [630, 154] width 127 height 18
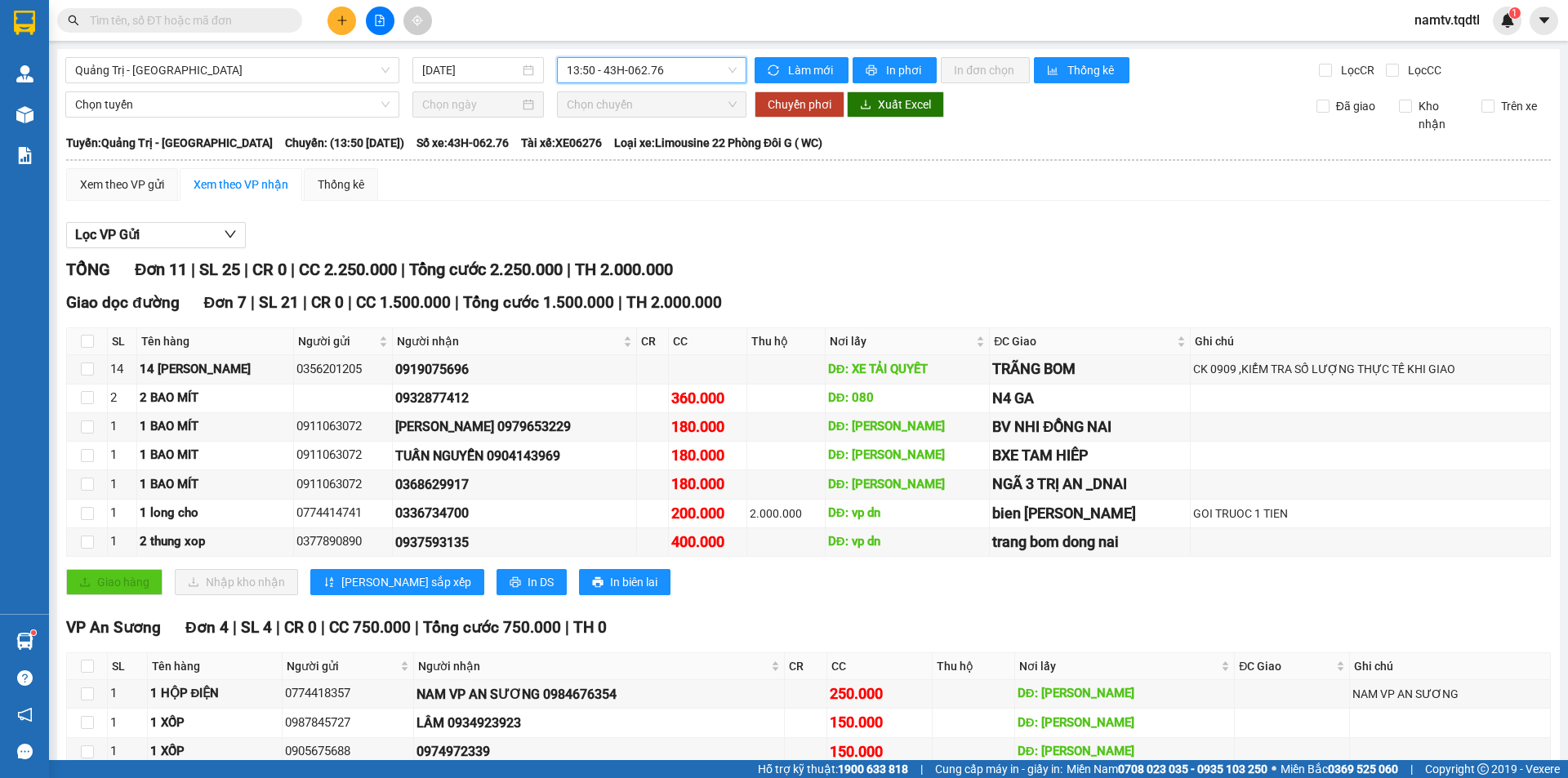
click at [664, 75] on span "13:50 - 43H-062.76" at bounding box center [651, 70] width 170 height 24
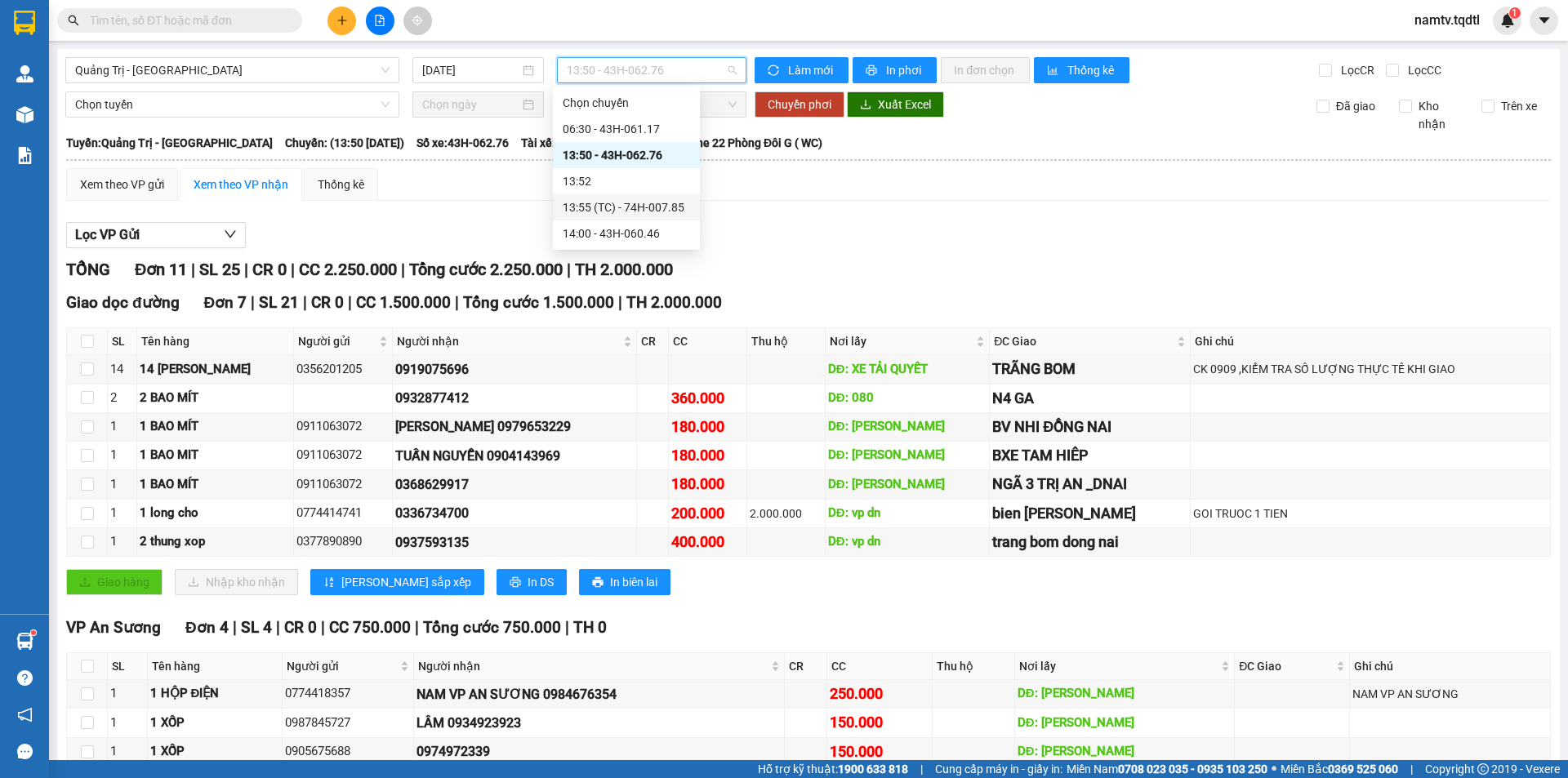
click at [647, 209] on div "13:55 (TC) - 74H-007.85" at bounding box center [627, 207] width 127 height 18
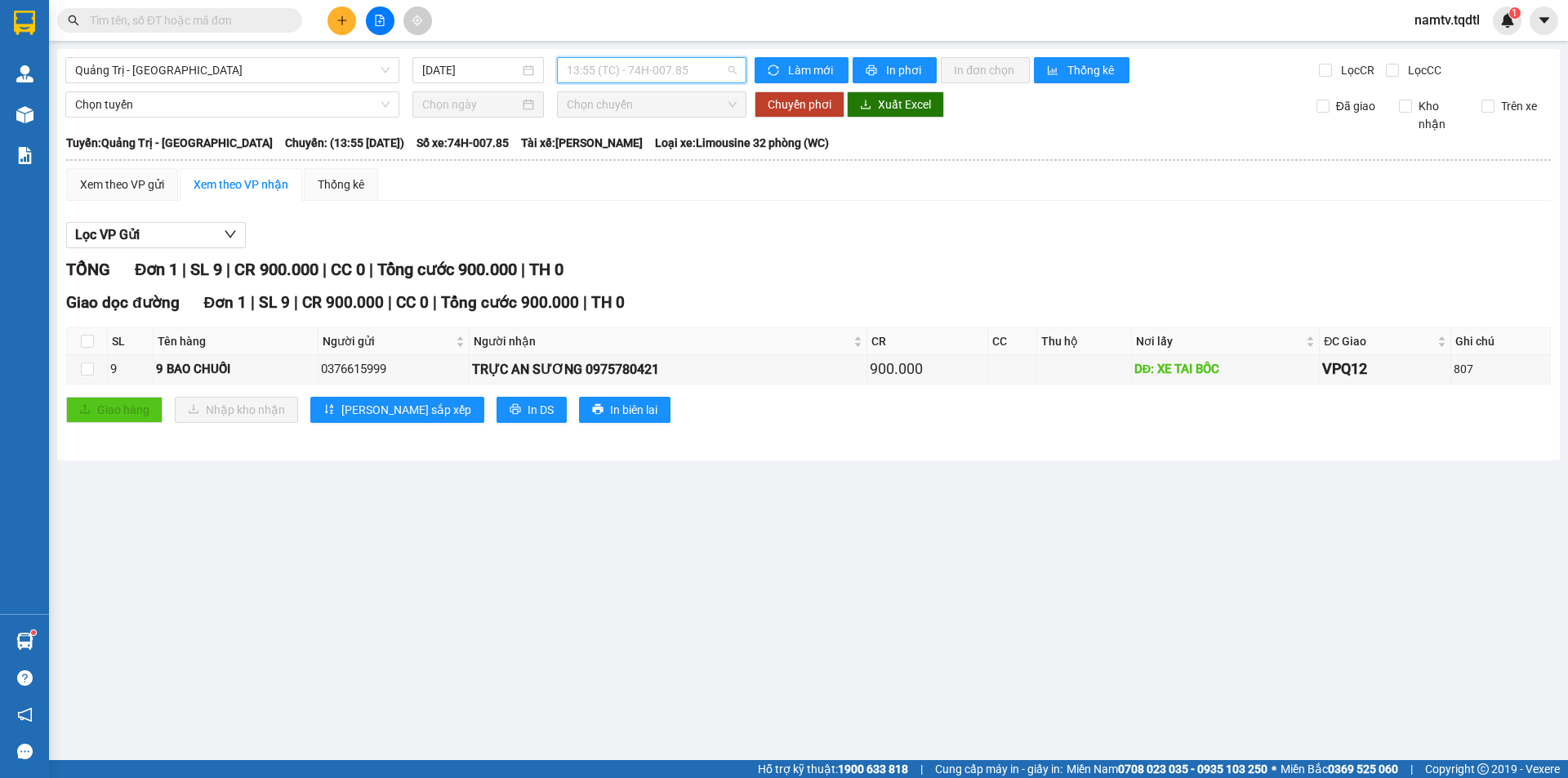
click at [676, 80] on span "13:55 (TC) - 74H-007.85" at bounding box center [651, 70] width 170 height 24
click at [661, 229] on div "14:00 - 43H-060.46" at bounding box center [630, 233] width 127 height 18
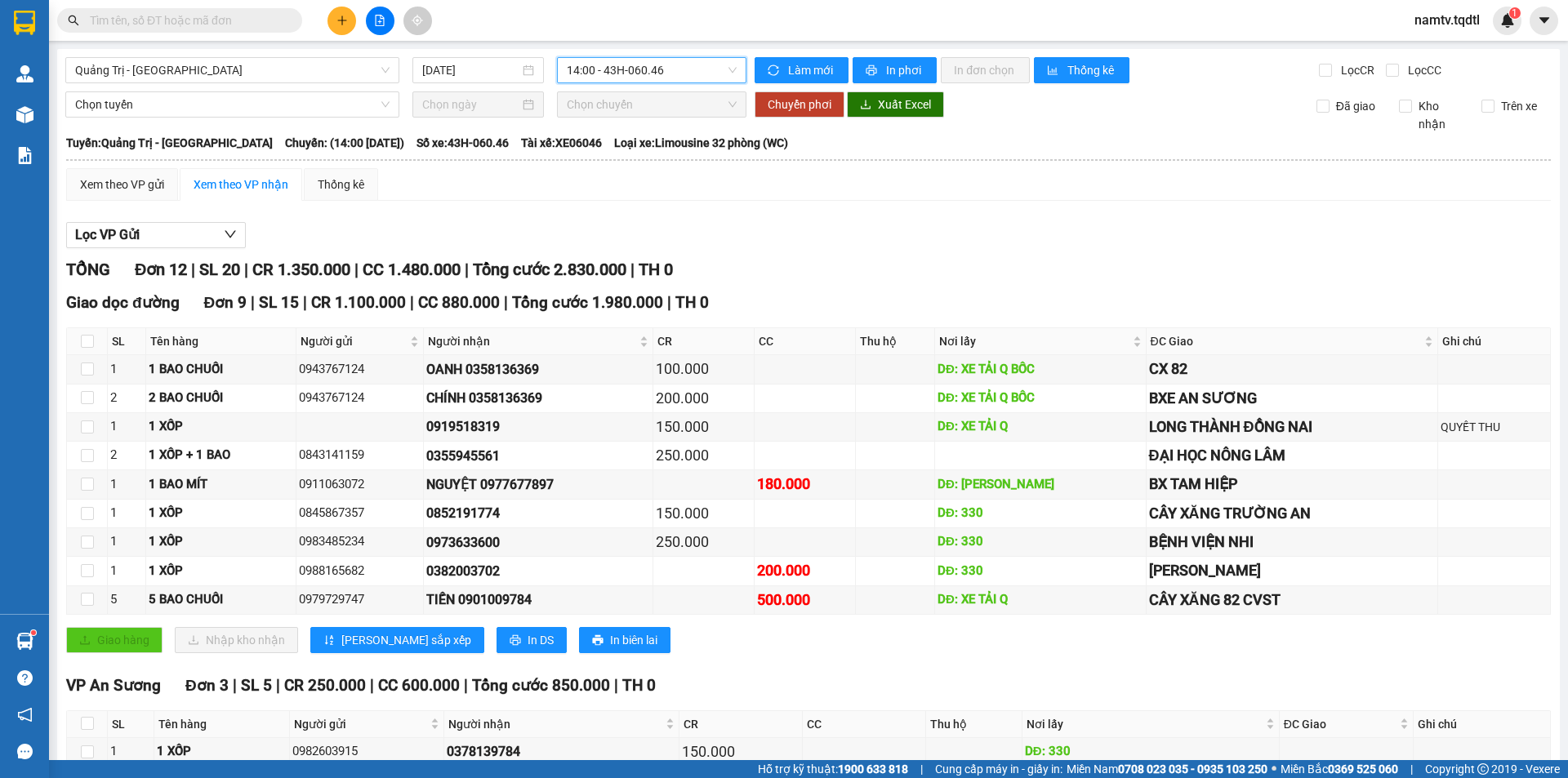
click at [659, 53] on div "[GEOGRAPHIC_DATA] - [GEOGRAPHIC_DATA] [DATE] 14:00 14:00 - 43H-060.46 Làm mới I…" at bounding box center [808, 474] width 1503 height 851
click at [661, 59] on span "14:00 - 43H-060.46" at bounding box center [651, 70] width 170 height 24
click at [636, 201] on div "13:55 (TC) - 74H-007.85" at bounding box center [627, 207] width 127 height 18
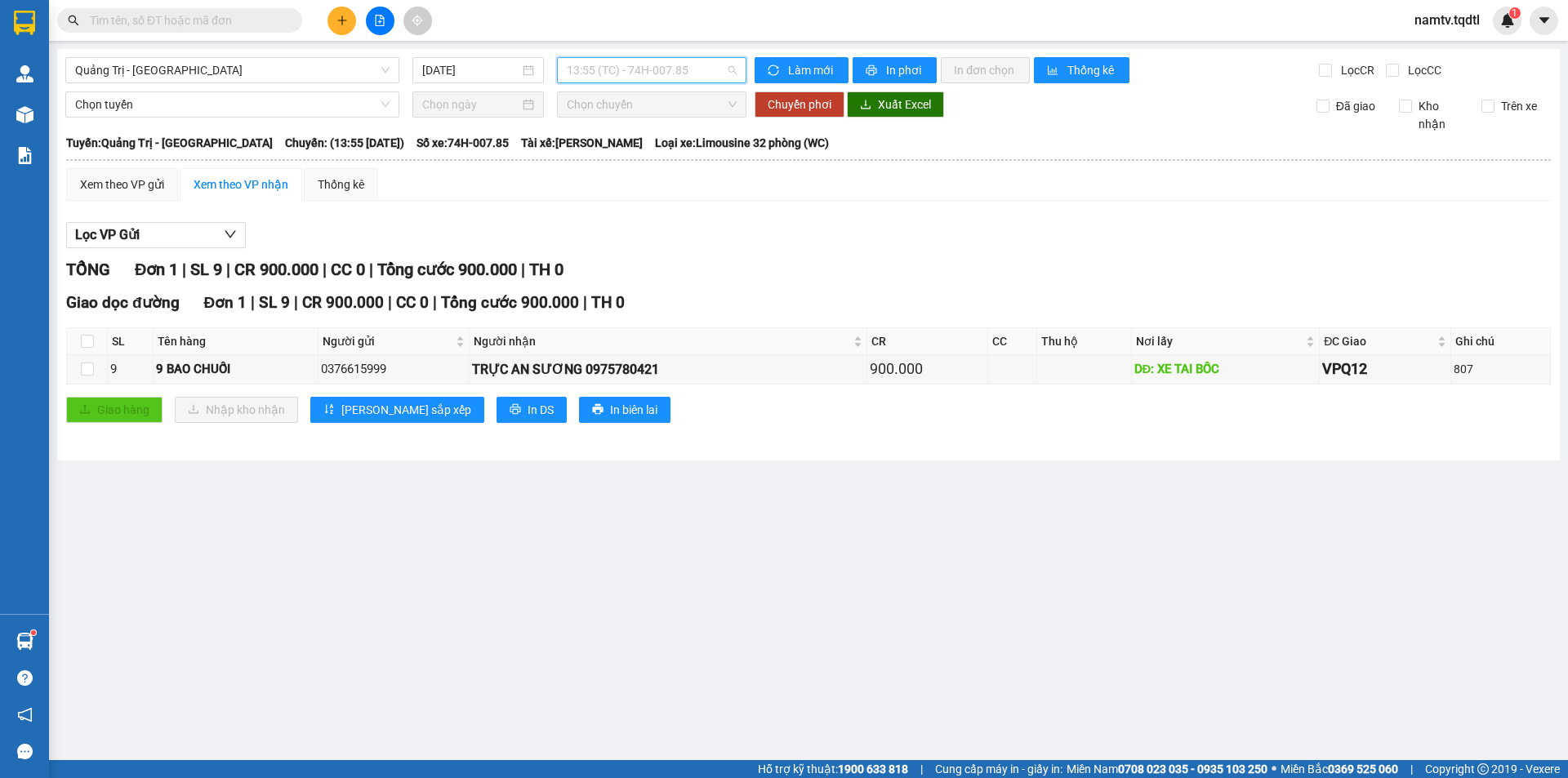
click at [623, 77] on span "13:55 (TC) - 74H-007.85" at bounding box center [651, 70] width 170 height 24
click at [646, 147] on div "13:50 - 43H-062.76" at bounding box center [630, 154] width 127 height 18
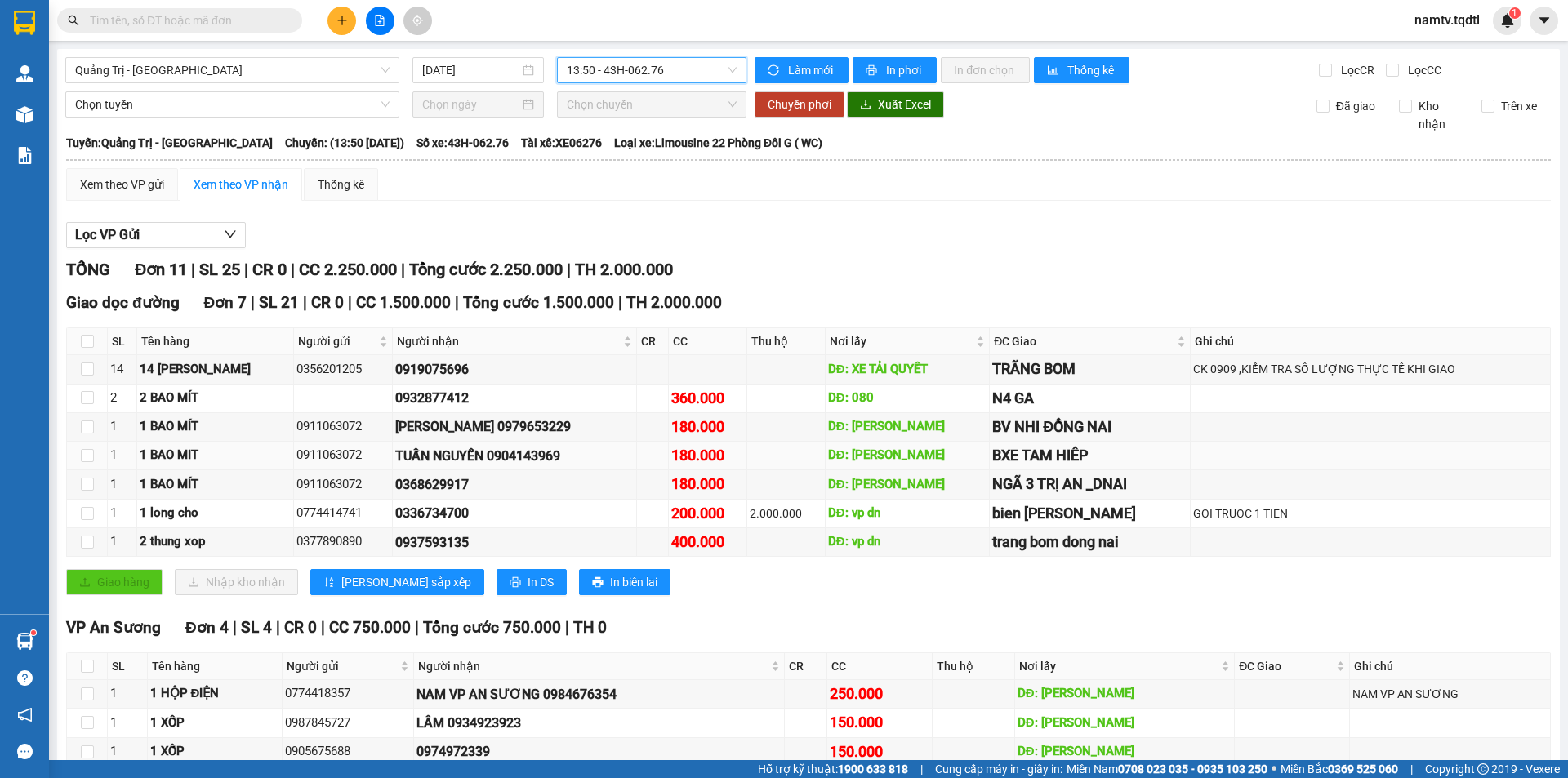
scroll to position [119, 0]
